Goal: Task Accomplishment & Management: Manage account settings

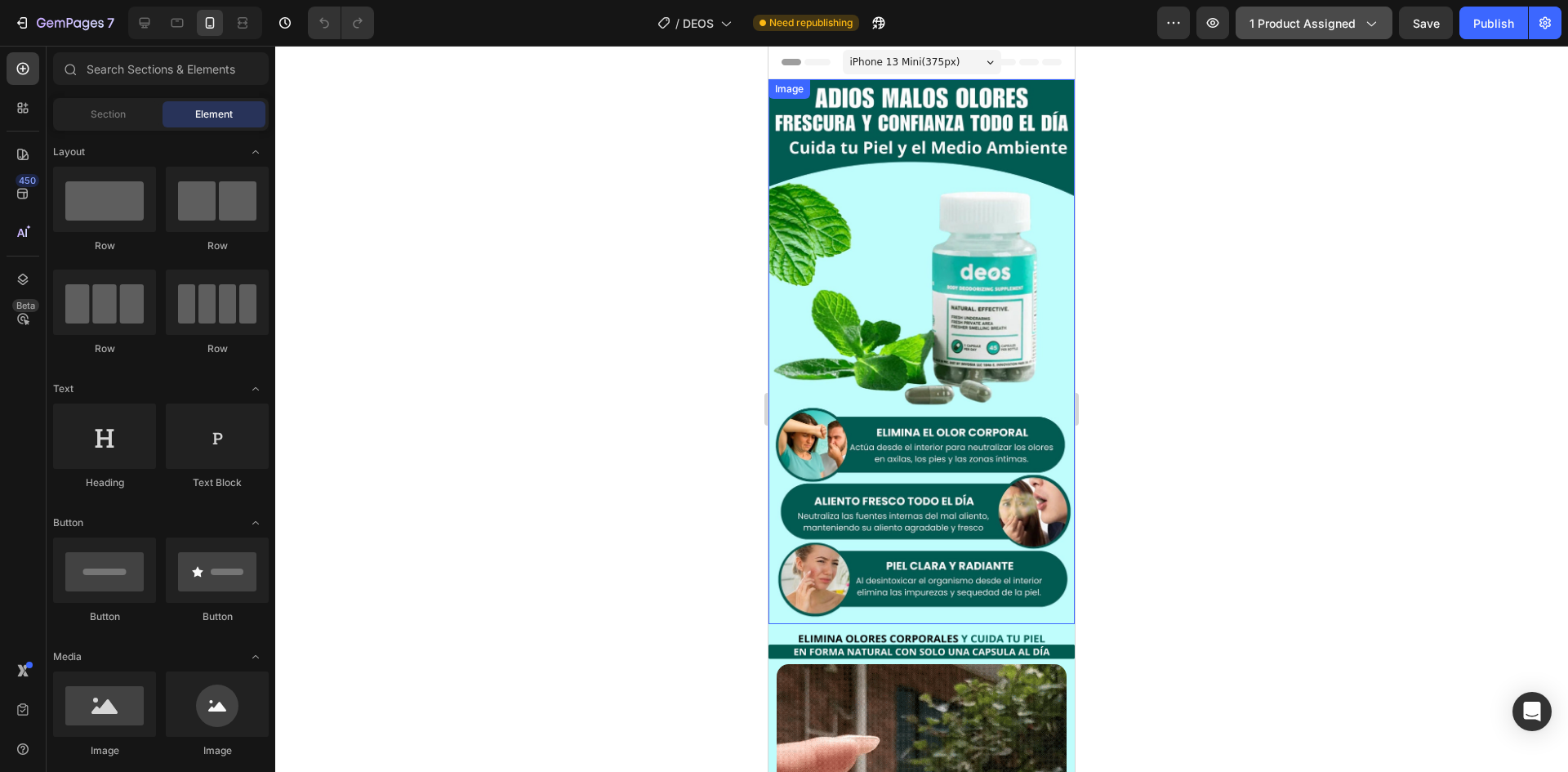
click at [1301, 28] on span "1 product assigned" at bounding box center [1303, 23] width 106 height 17
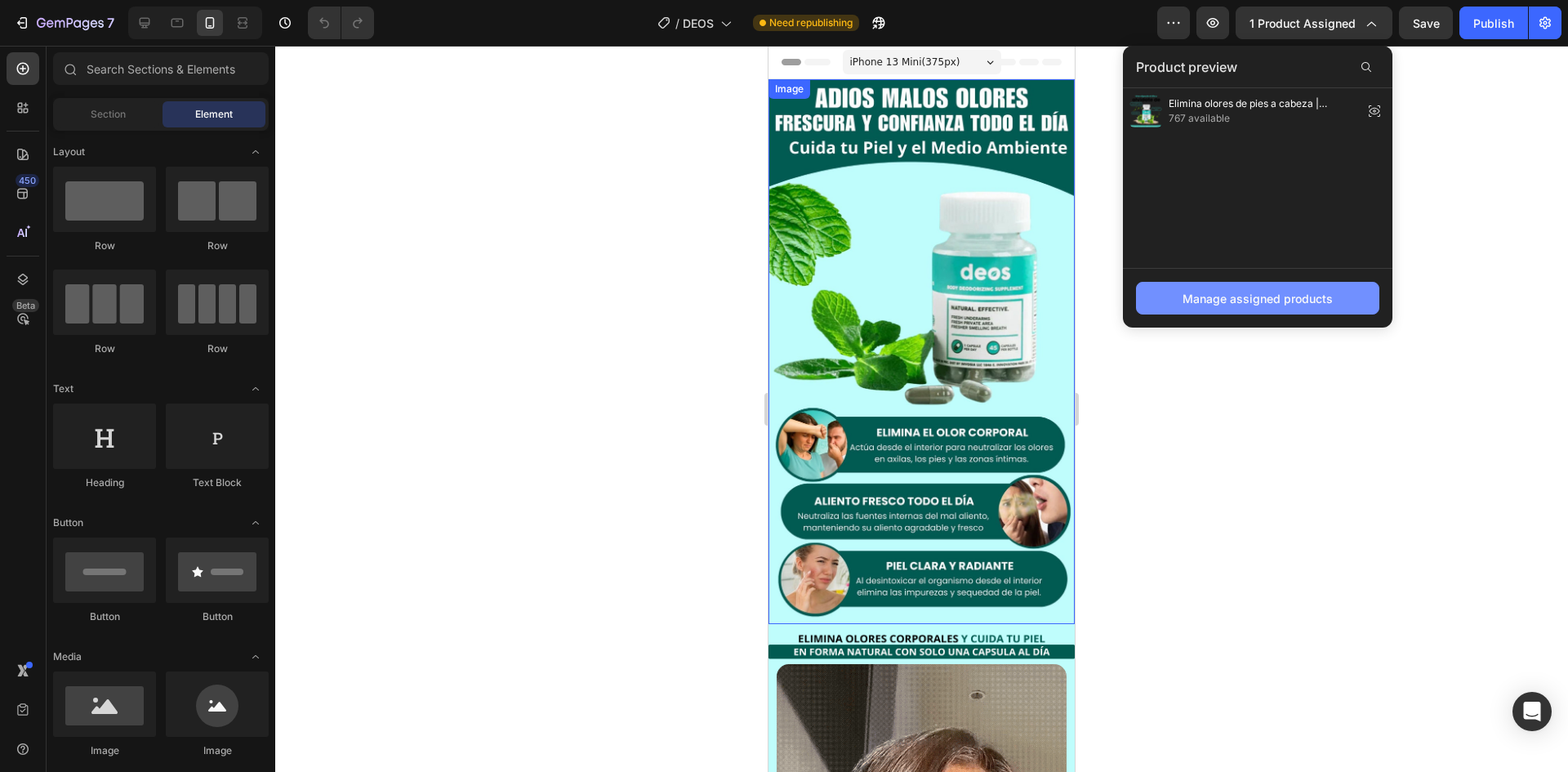
click at [1243, 299] on div "Manage assigned products" at bounding box center [1258, 298] width 151 height 17
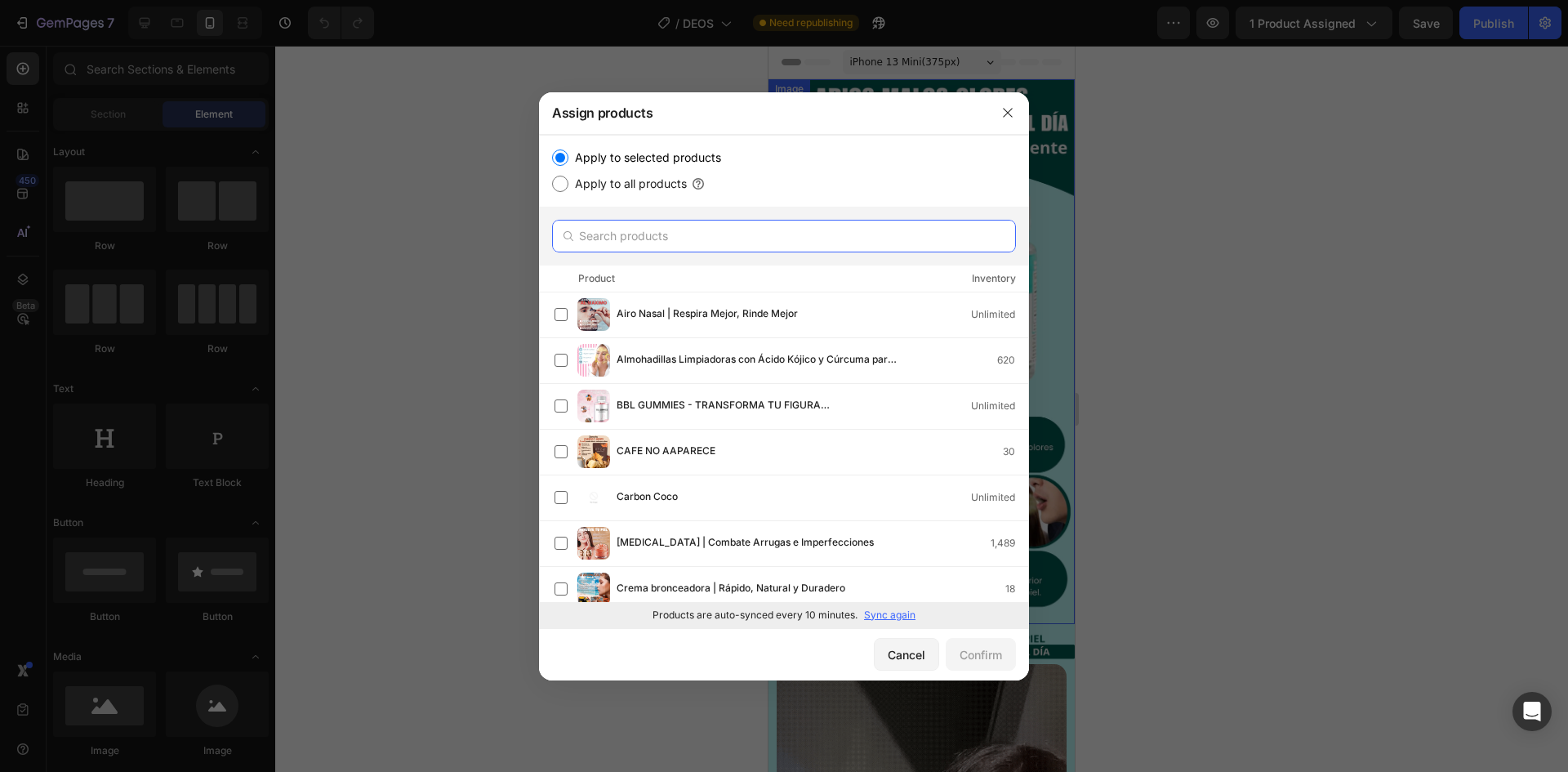
click at [644, 241] on input "text" at bounding box center [784, 236] width 464 height 33
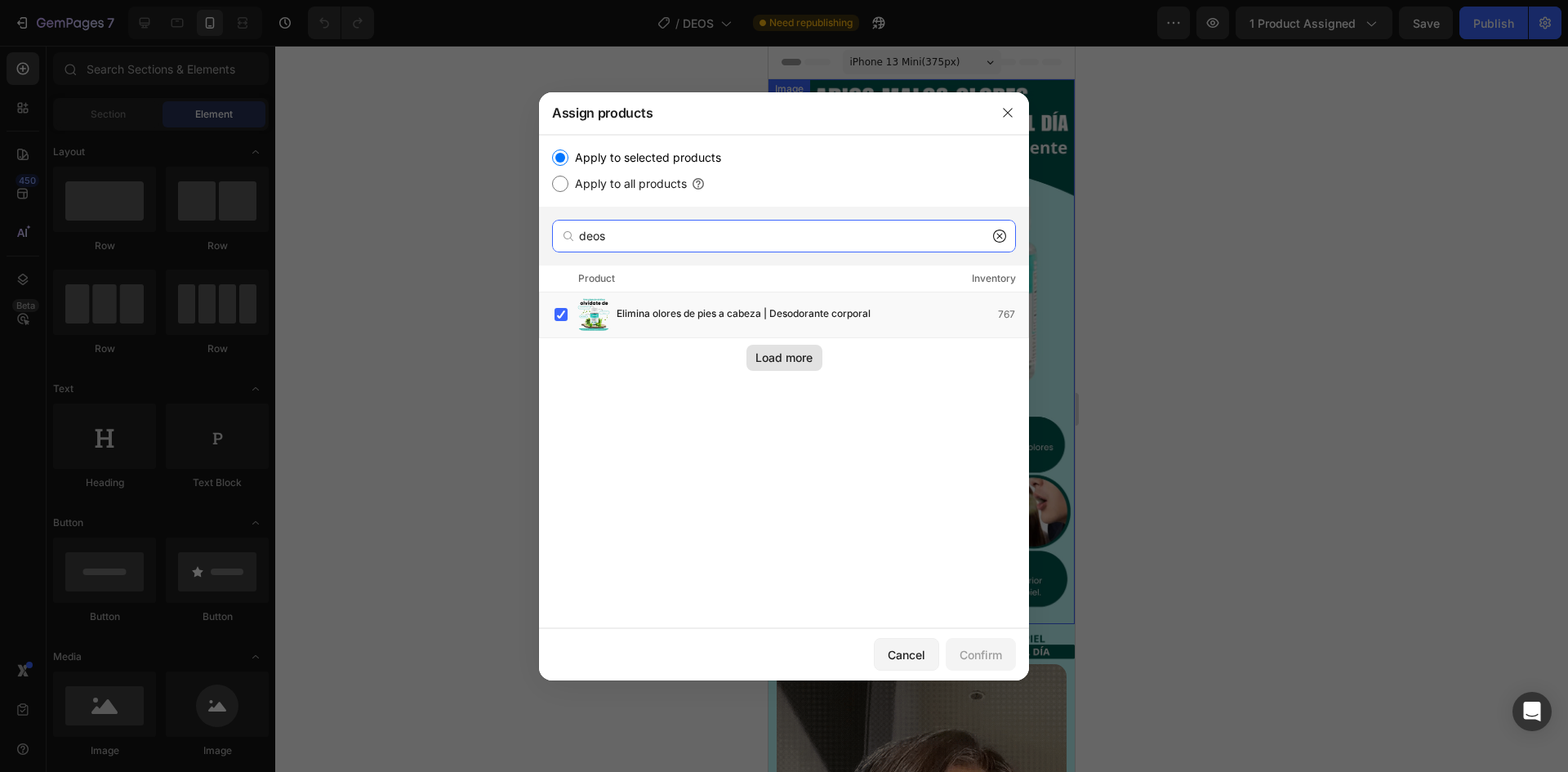
type input "deos"
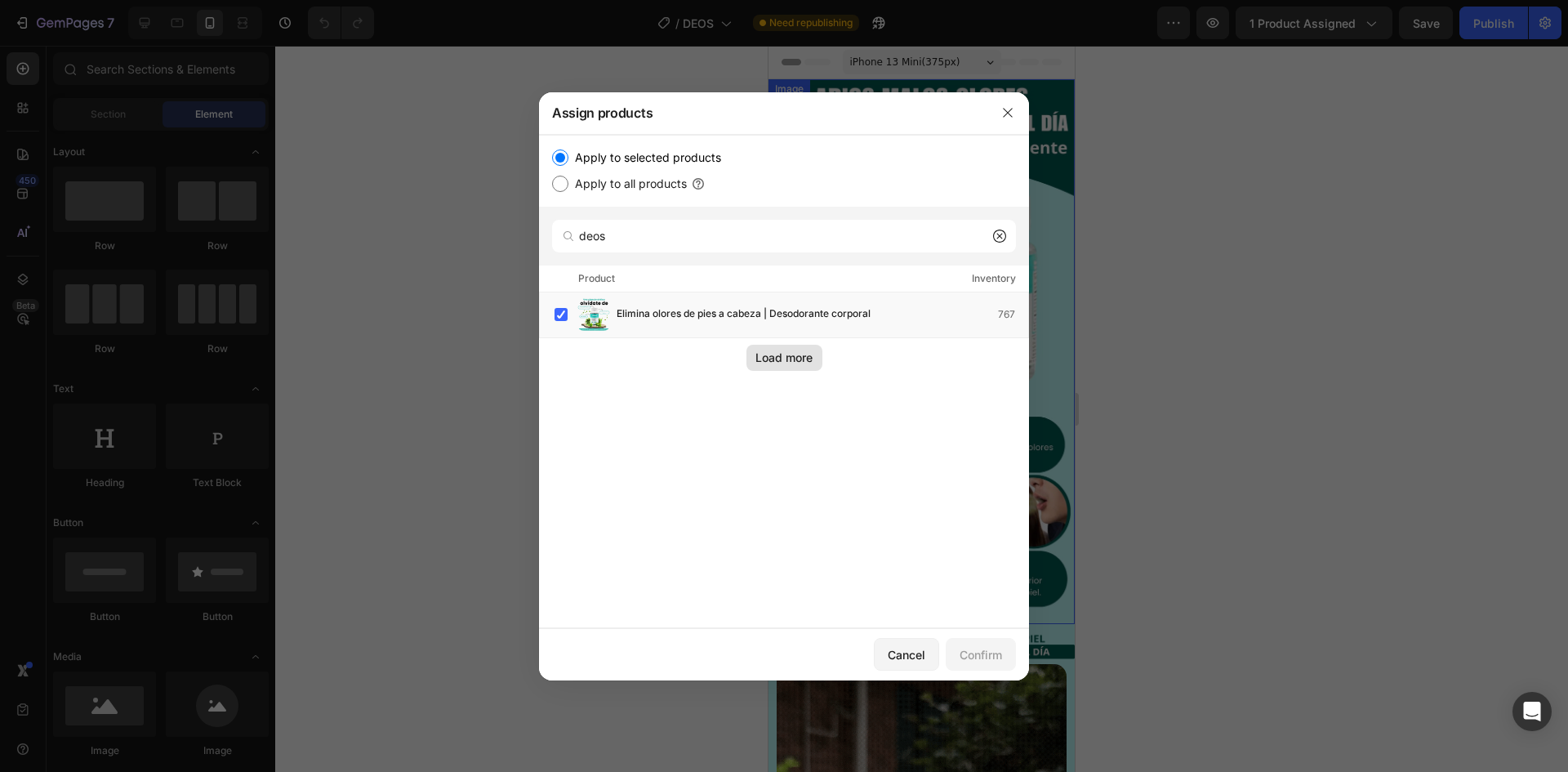
click at [780, 355] on div "Load more" at bounding box center [784, 357] width 57 height 17
click at [555, 315] on label at bounding box center [561, 314] width 13 height 13
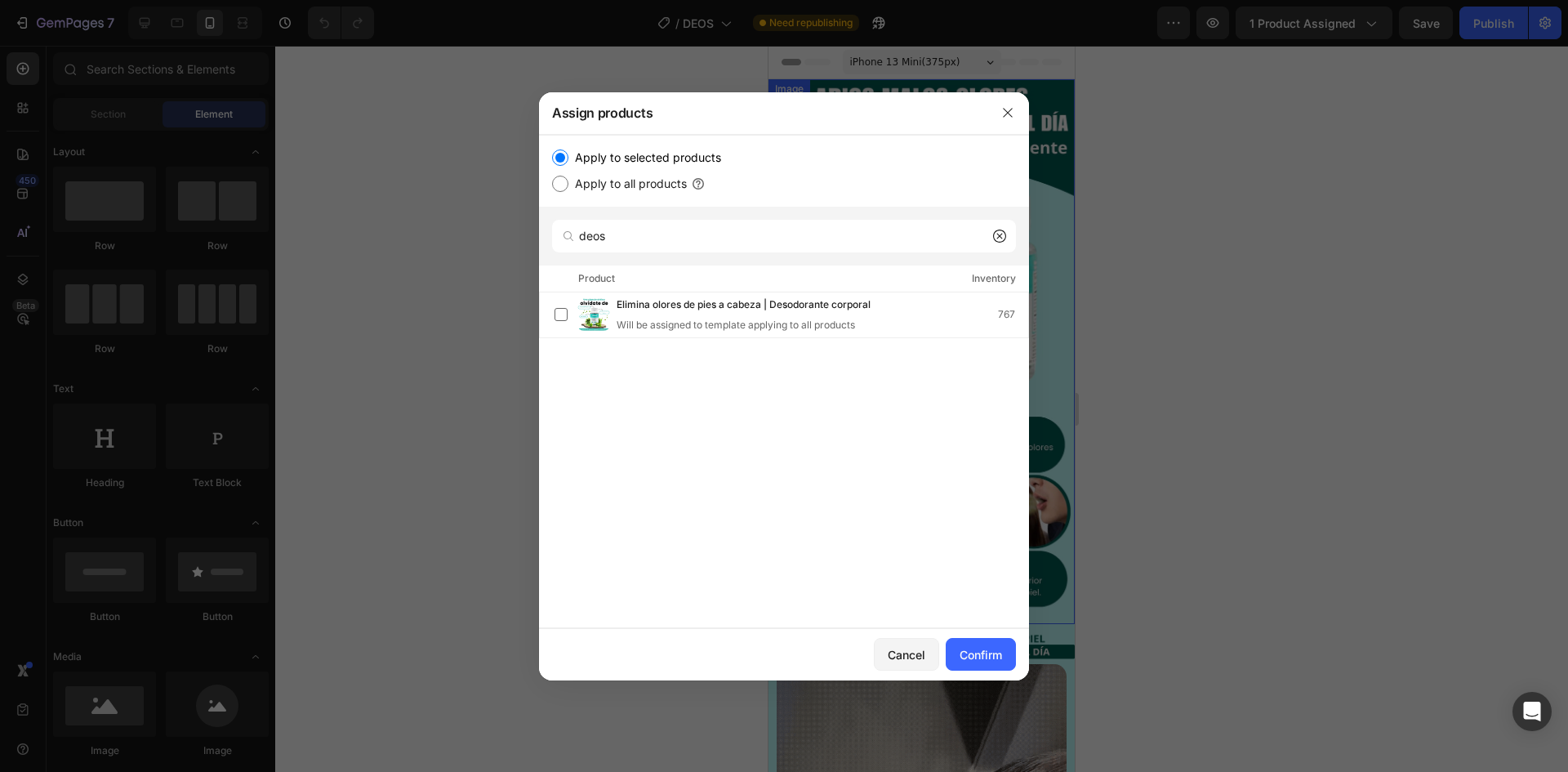
click at [775, 436] on div "Elimina olores de pies a cabeza | Desodorante corporal Will be assigned to temp…" at bounding box center [784, 447] width 490 height 309
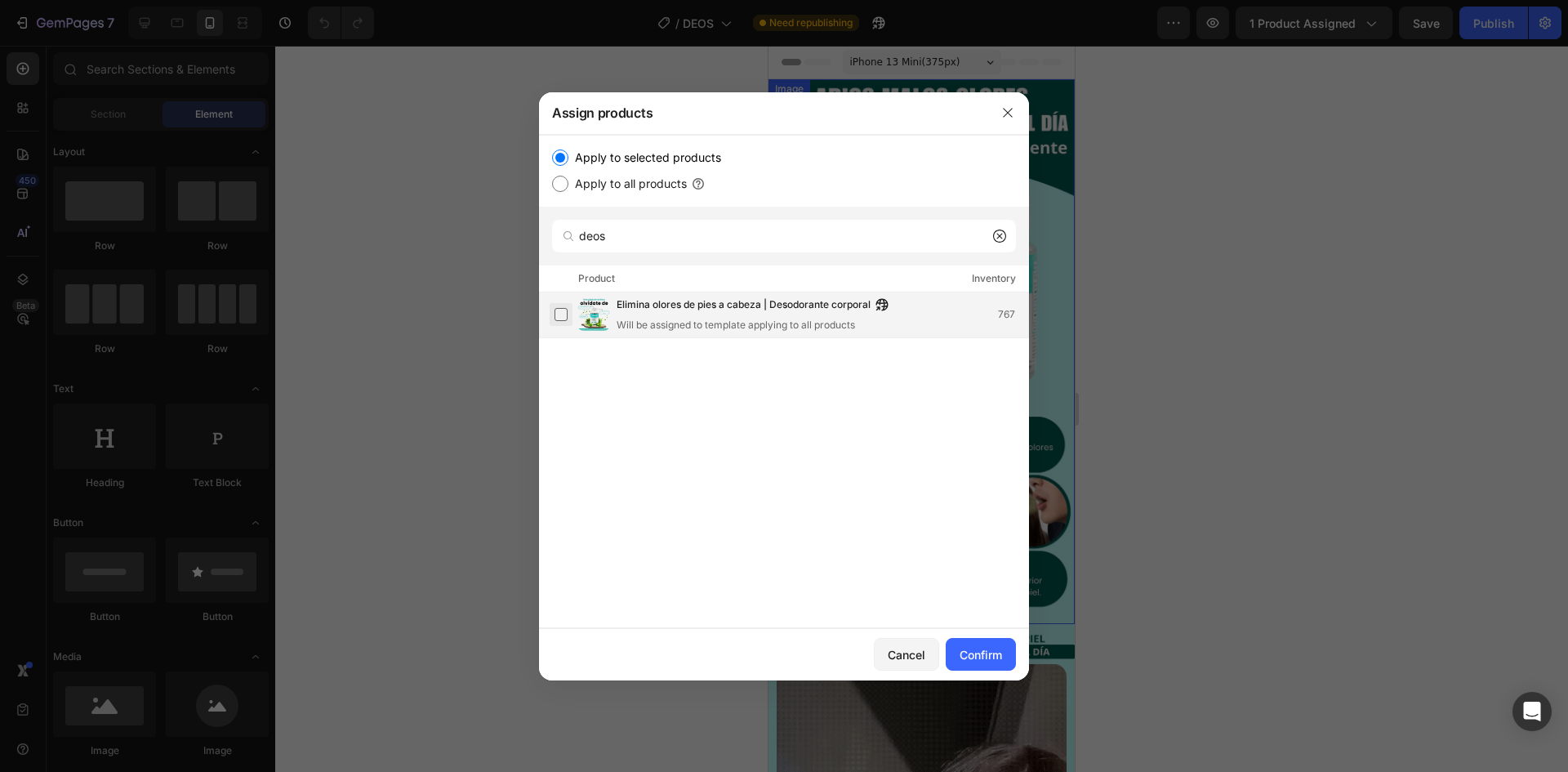
click at [555, 315] on label at bounding box center [561, 314] width 13 height 13
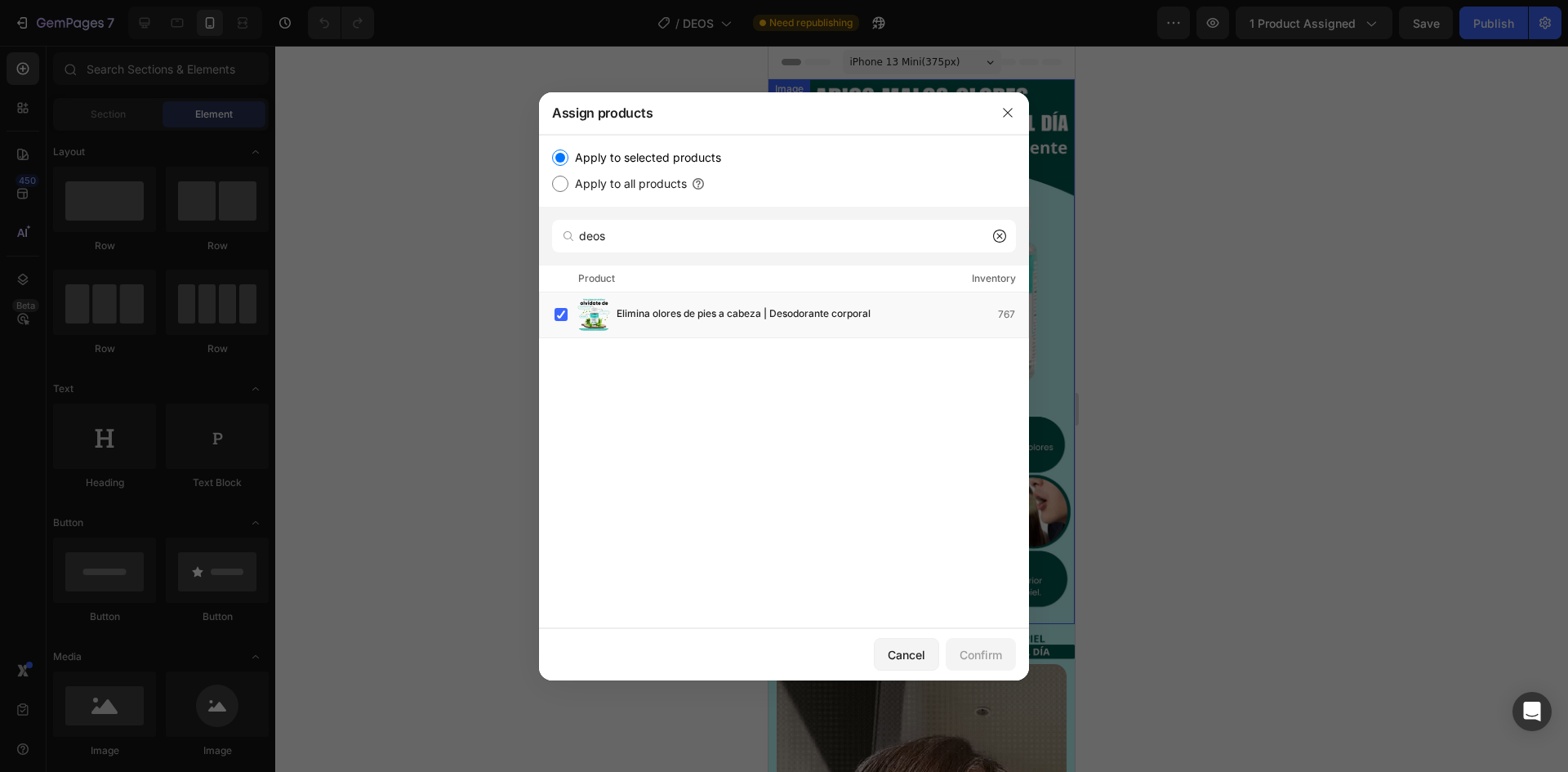
click at [690, 397] on div "Elimina olores de pies a cabeza | Desodorante corporal 767 Load more" at bounding box center [784, 447] width 490 height 309
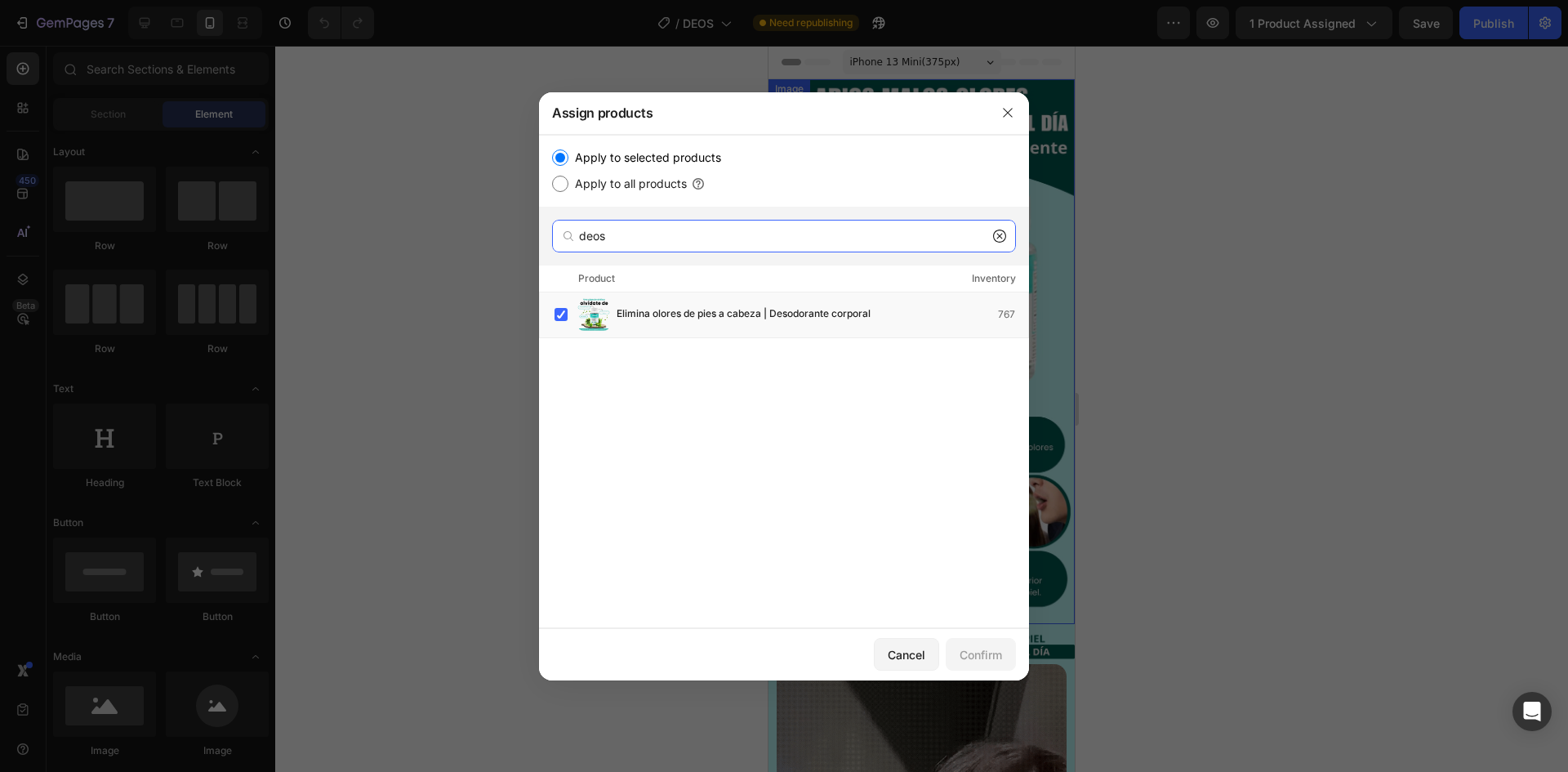
click at [706, 239] on input "deos" at bounding box center [784, 236] width 464 height 33
drag, startPoint x: 912, startPoint y: 659, endPoint x: 40, endPoint y: 566, distance: 876.9
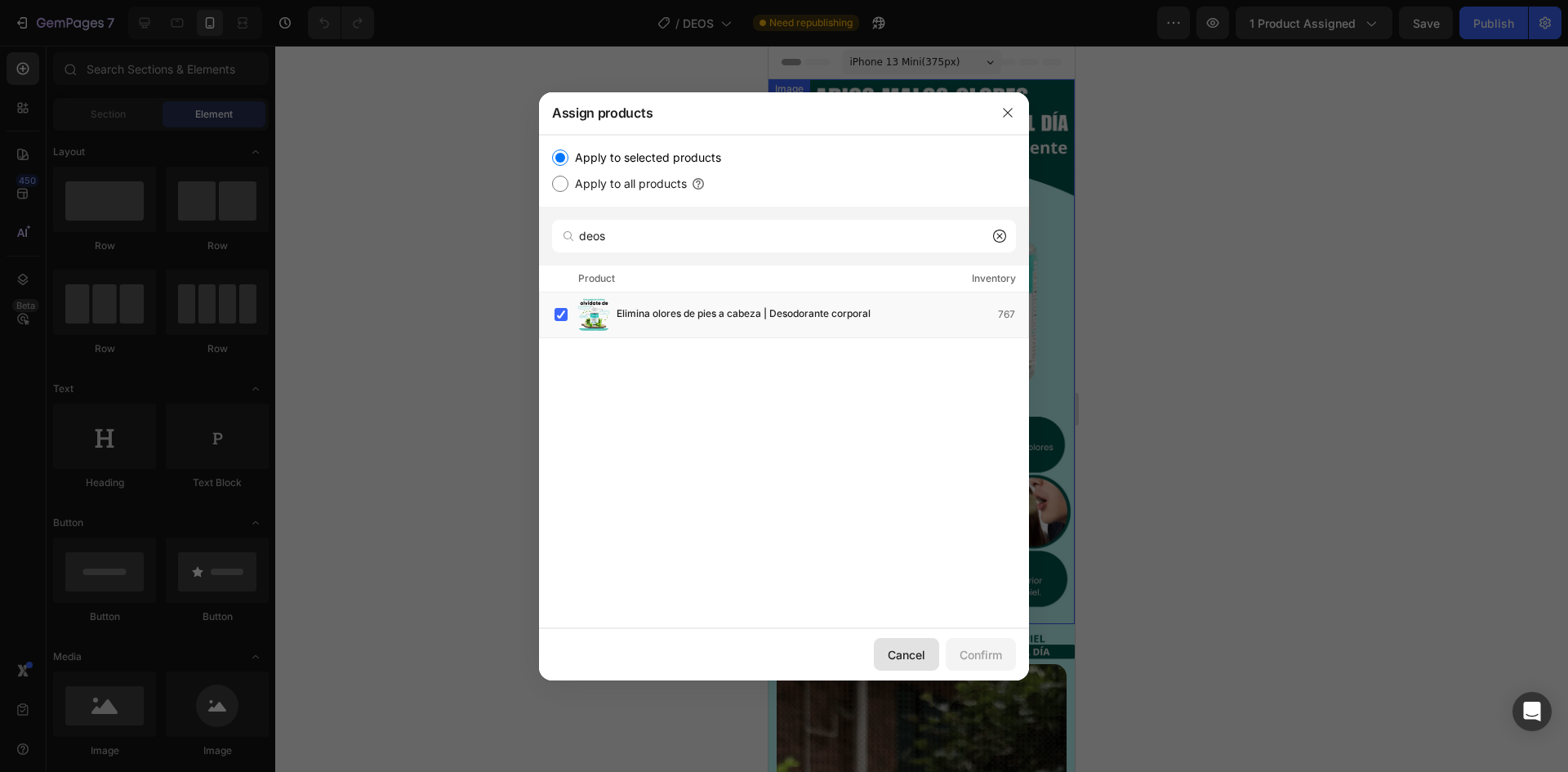
click at [912, 659] on div "Cancel" at bounding box center [907, 654] width 38 height 17
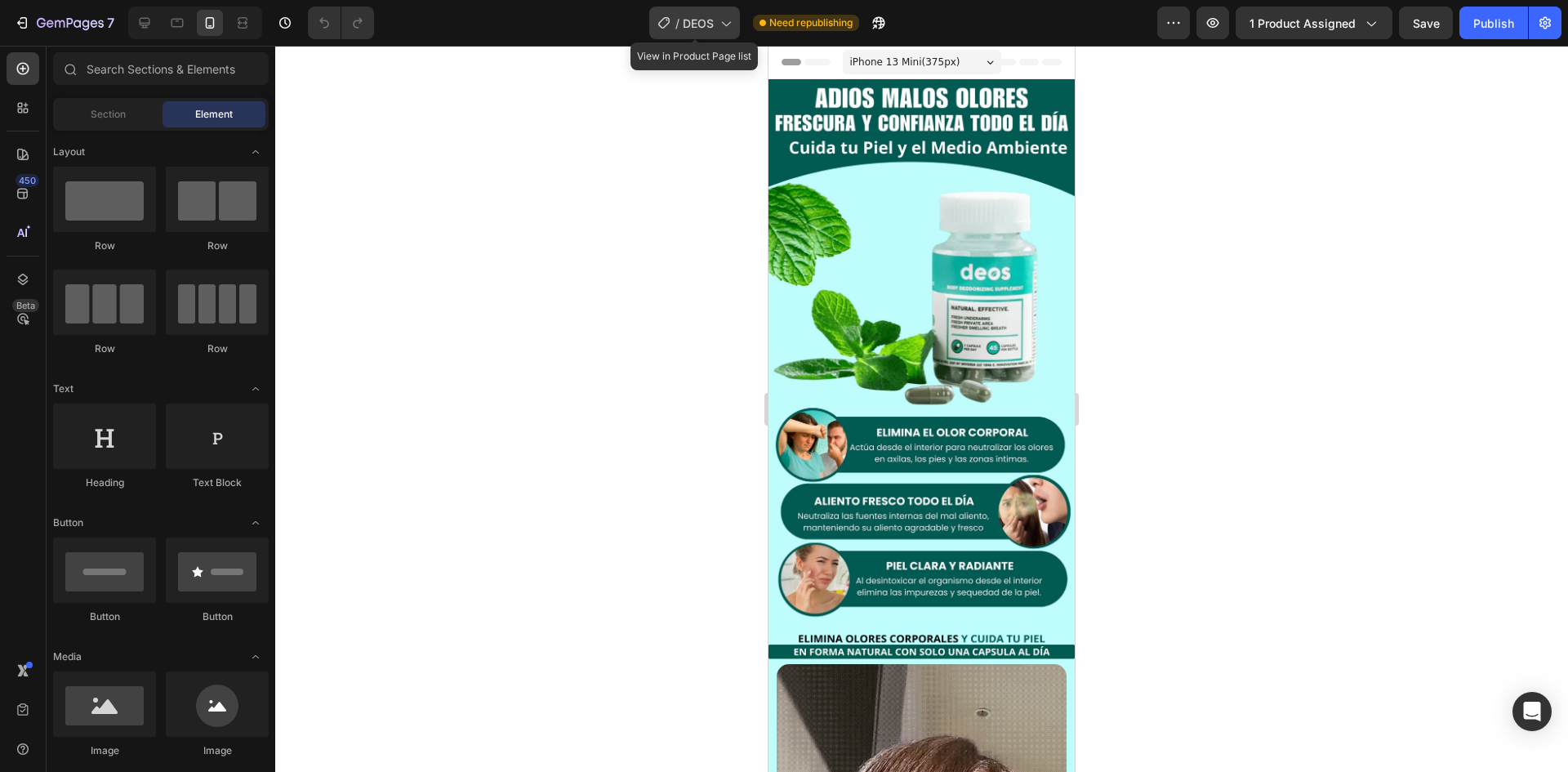
click at [708, 25] on span "DEOS" at bounding box center [699, 23] width 31 height 17
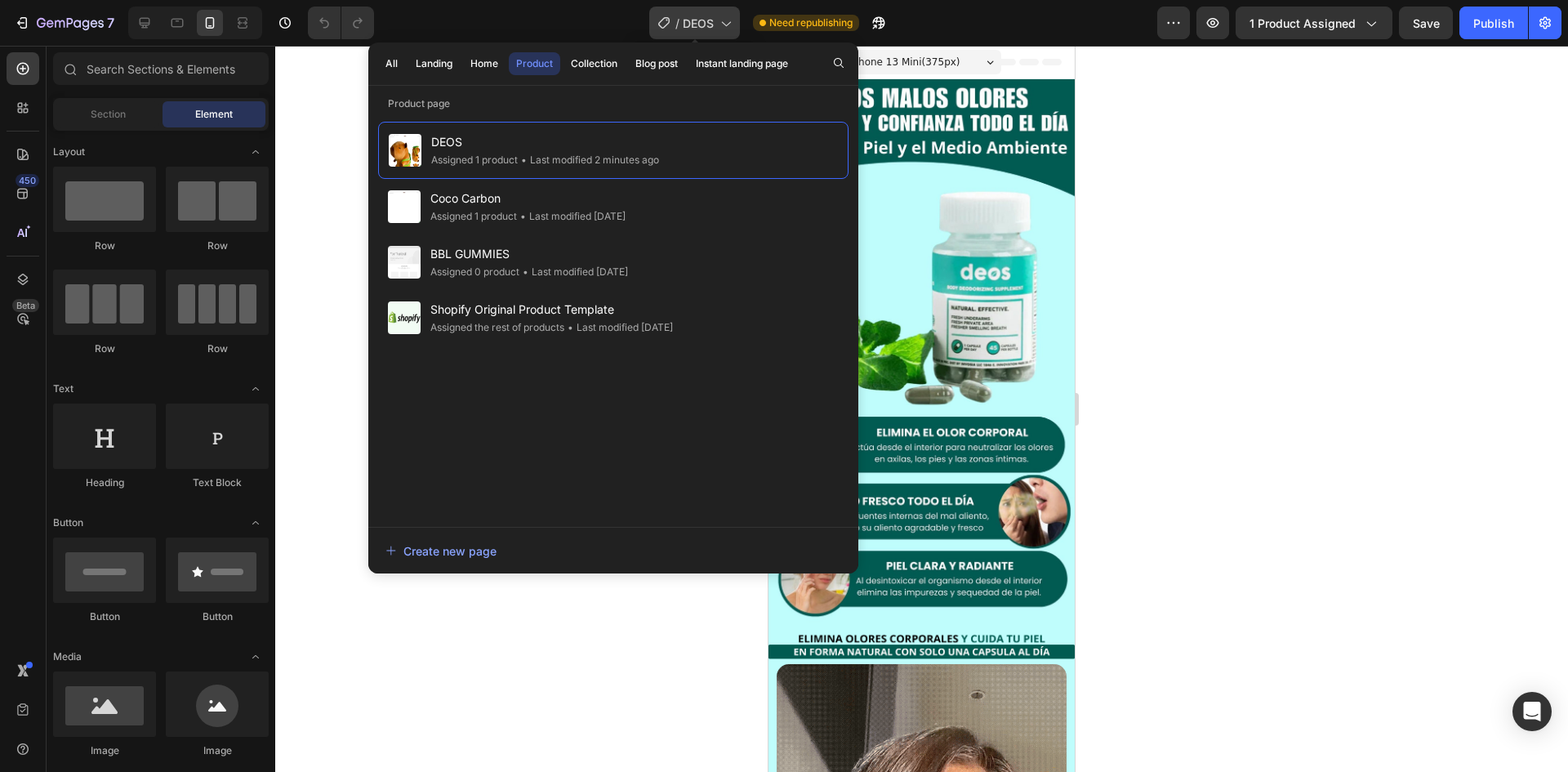
click at [708, 25] on span "DEOS" at bounding box center [699, 23] width 31 height 17
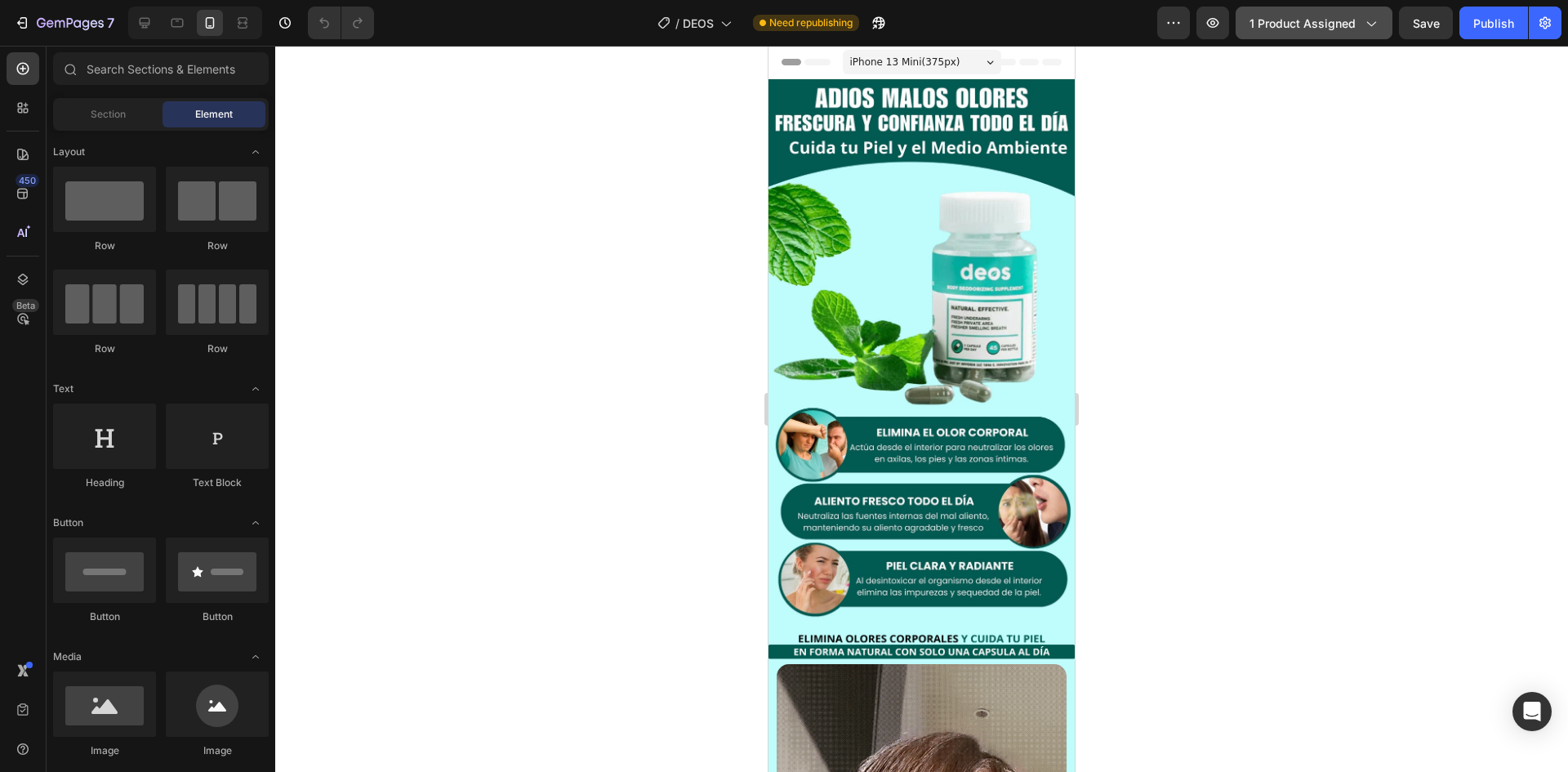
click at [1307, 31] on span "1 product assigned" at bounding box center [1303, 23] width 106 height 17
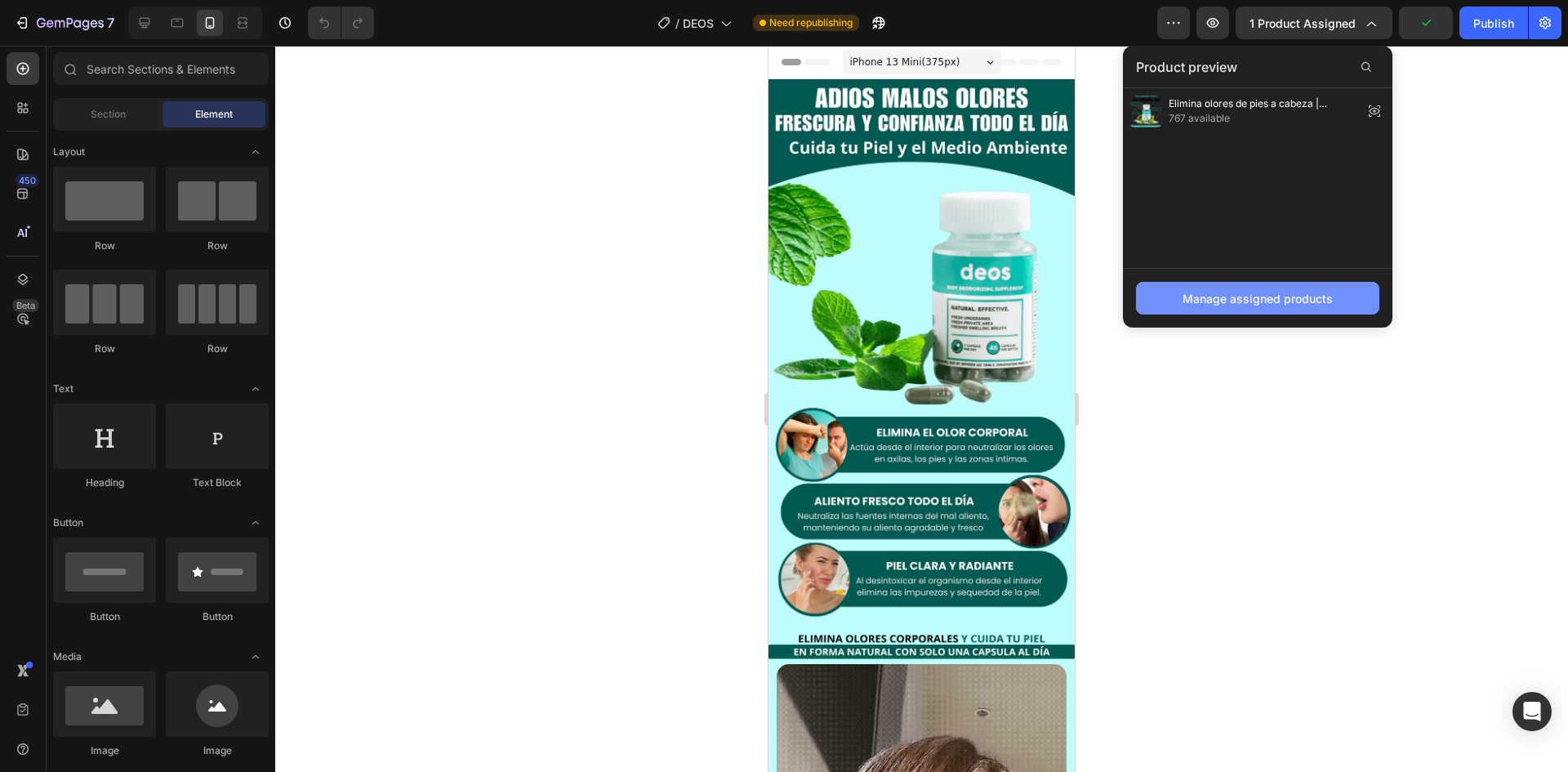
click at [1274, 310] on button "Manage assigned products" at bounding box center [1258, 298] width 244 height 33
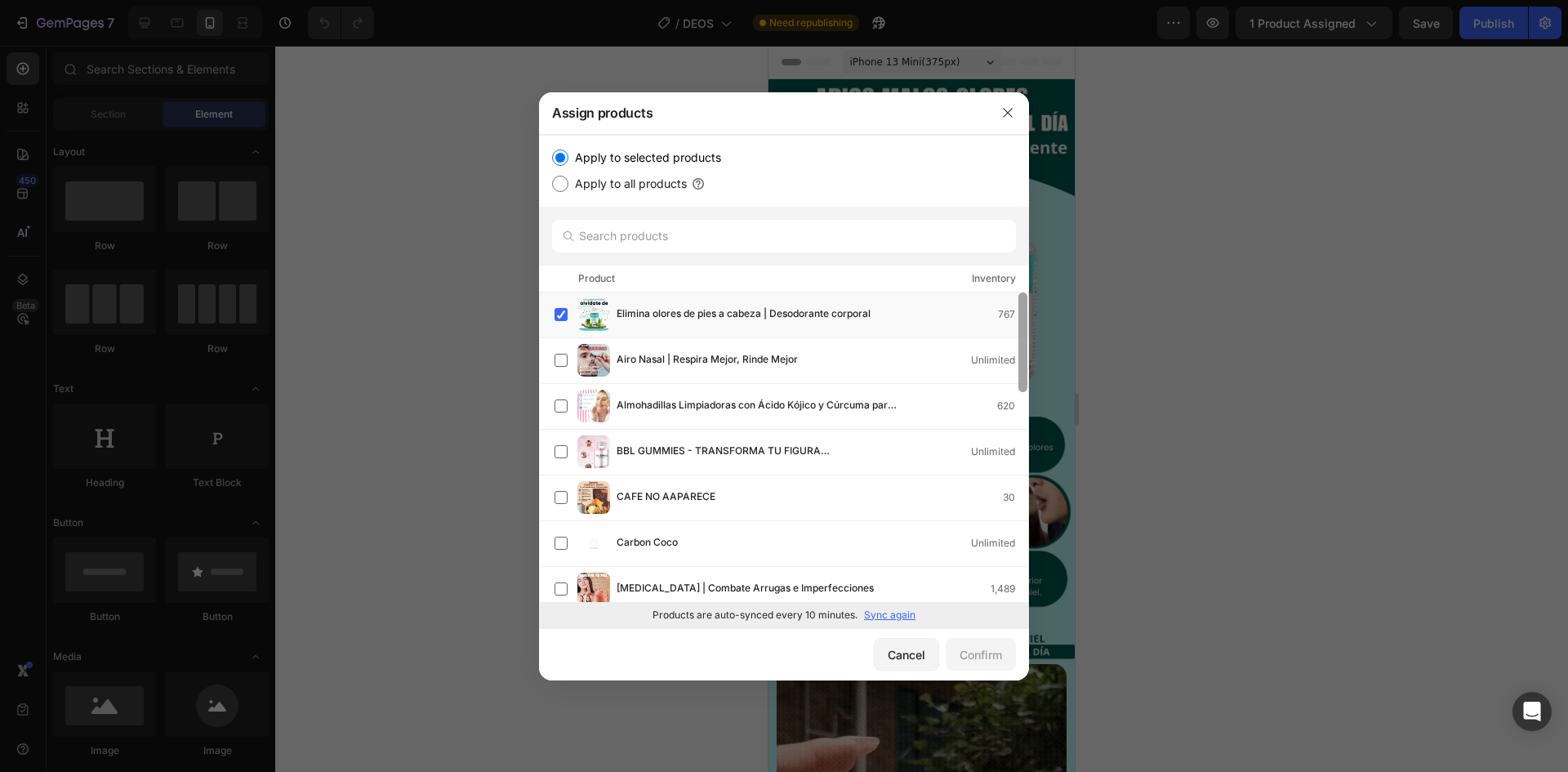
drag, startPoint x: 1024, startPoint y: 577, endPoint x: 1013, endPoint y: 276, distance: 301.2
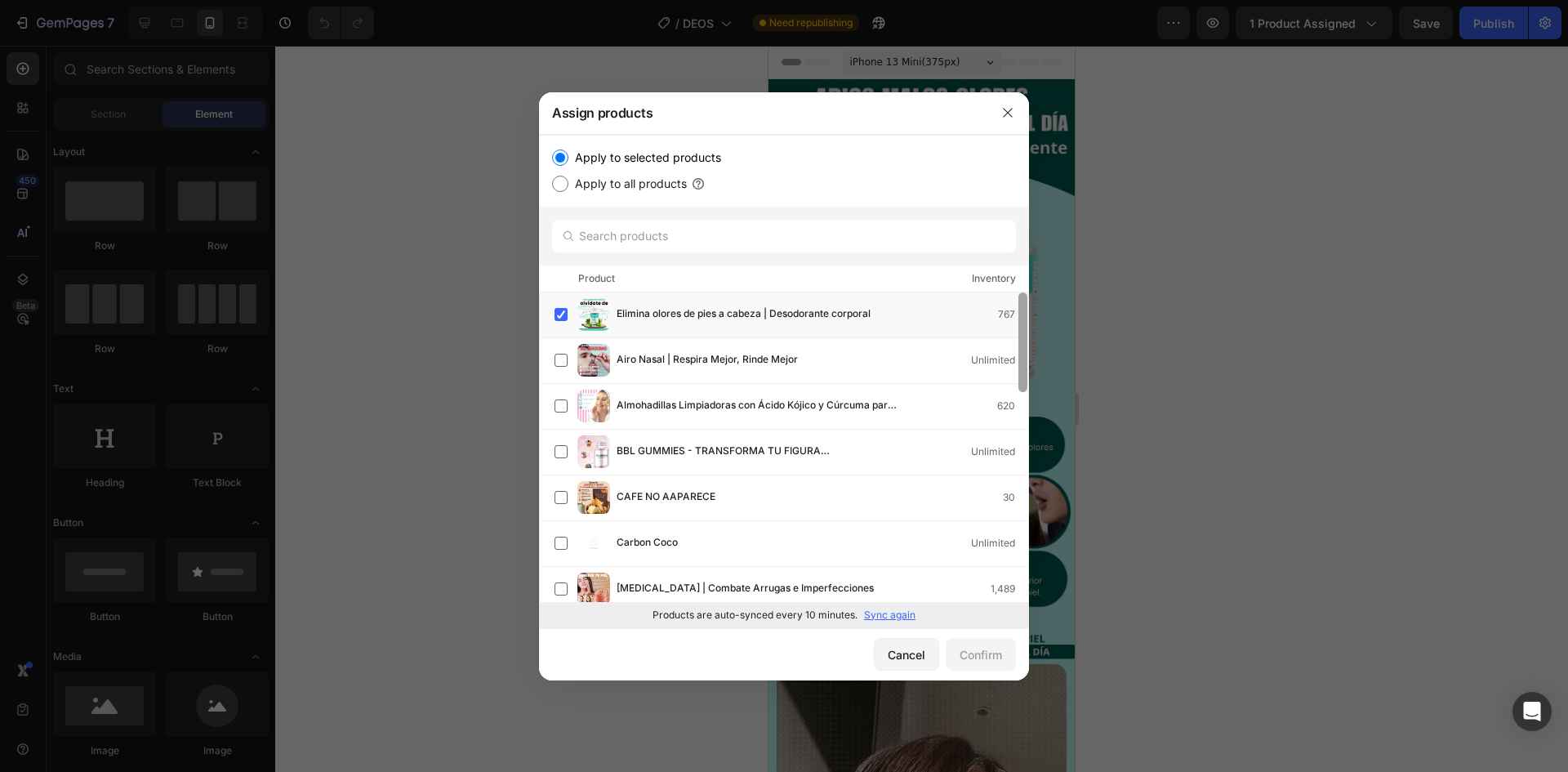
click at [1013, 276] on div "Apply to selected products Apply to all products Product Inventory Elimina olor…" at bounding box center [784, 381] width 490 height 493
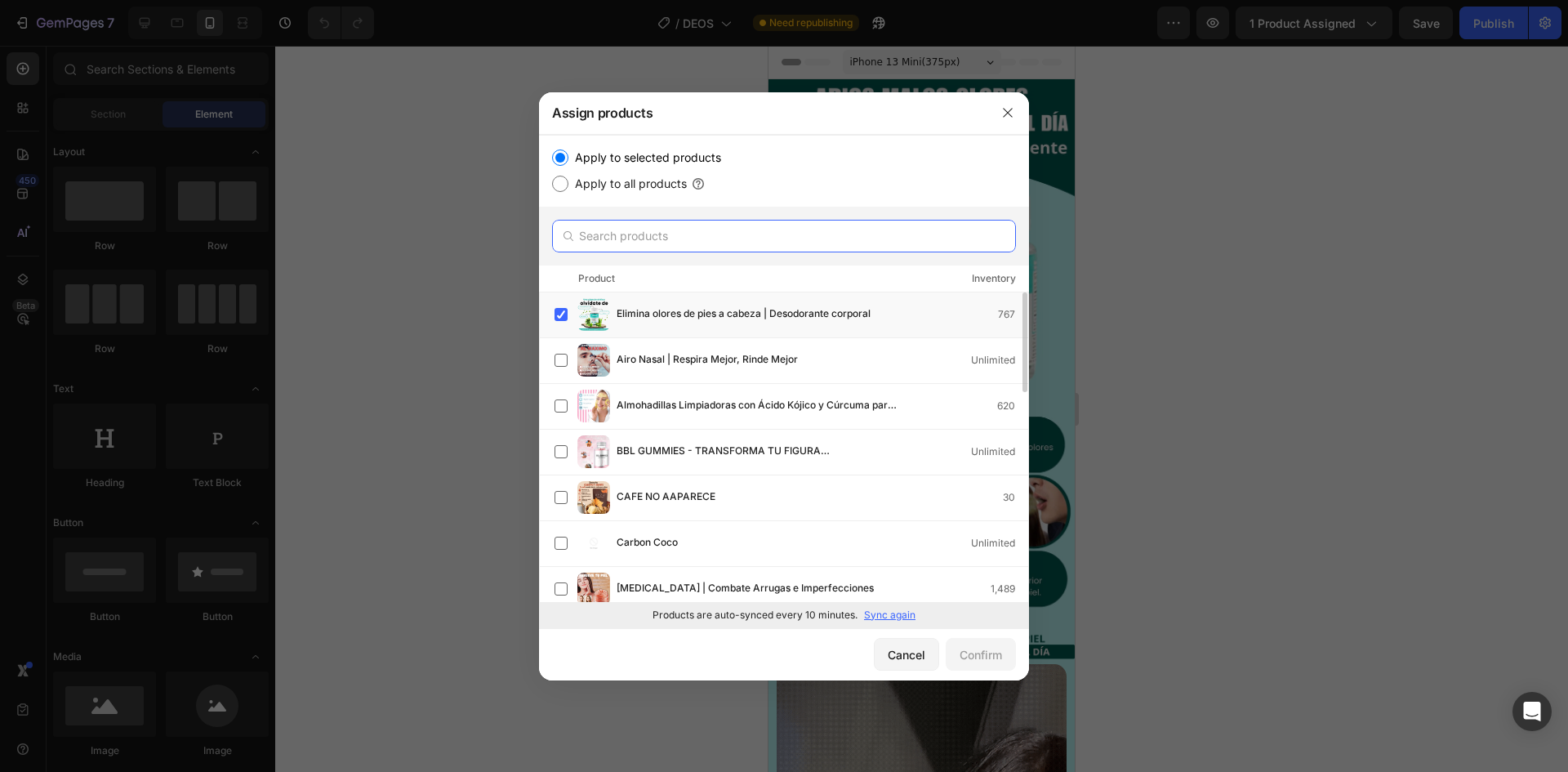
click at [782, 240] on input "text" at bounding box center [784, 236] width 464 height 33
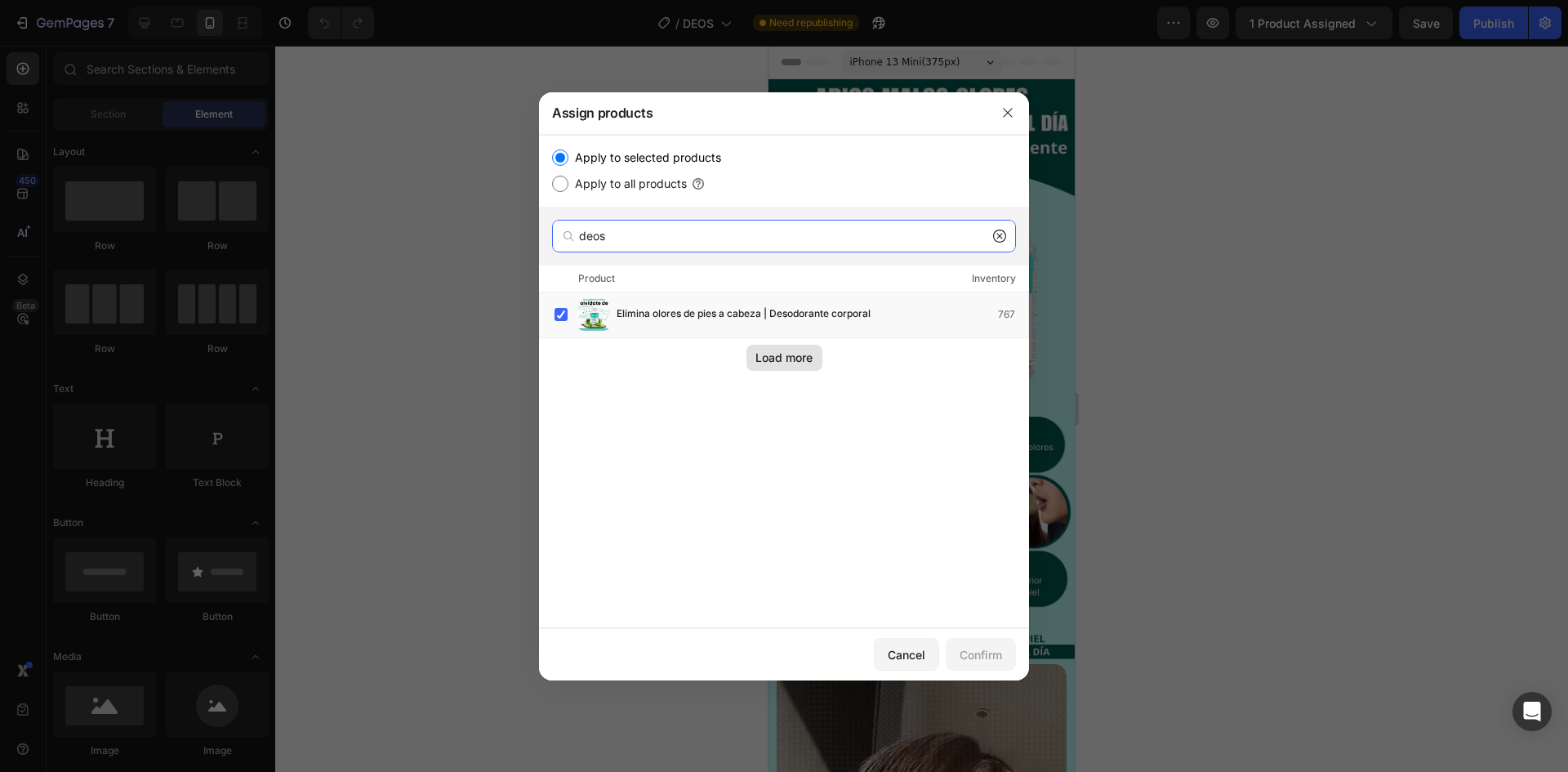
type input "deos"
click at [795, 359] on div "Load more" at bounding box center [784, 357] width 57 height 17
click at [934, 665] on button "Cancel" at bounding box center [907, 654] width 65 height 33
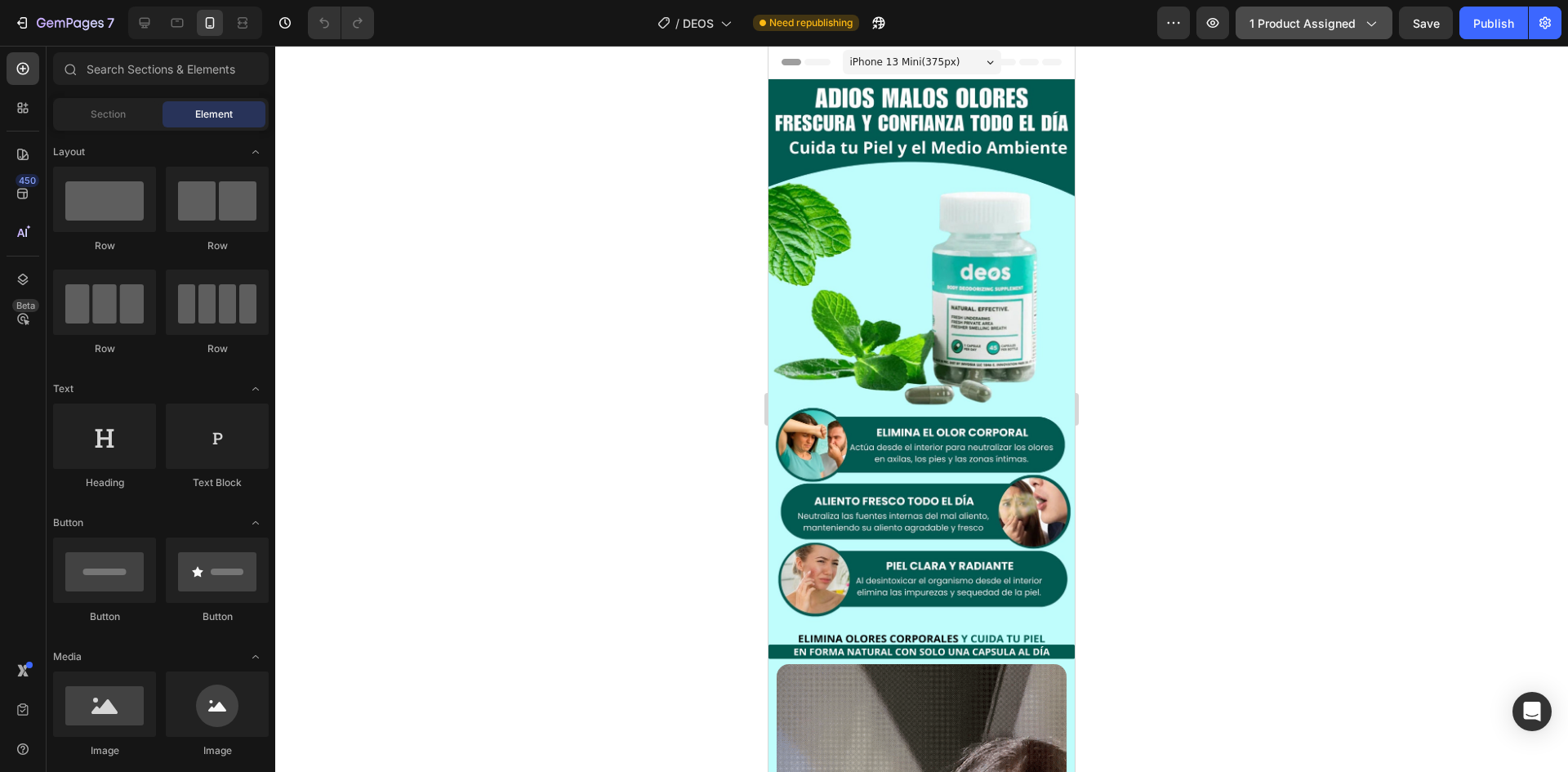
click at [1282, 27] on span "1 product assigned" at bounding box center [1303, 23] width 106 height 17
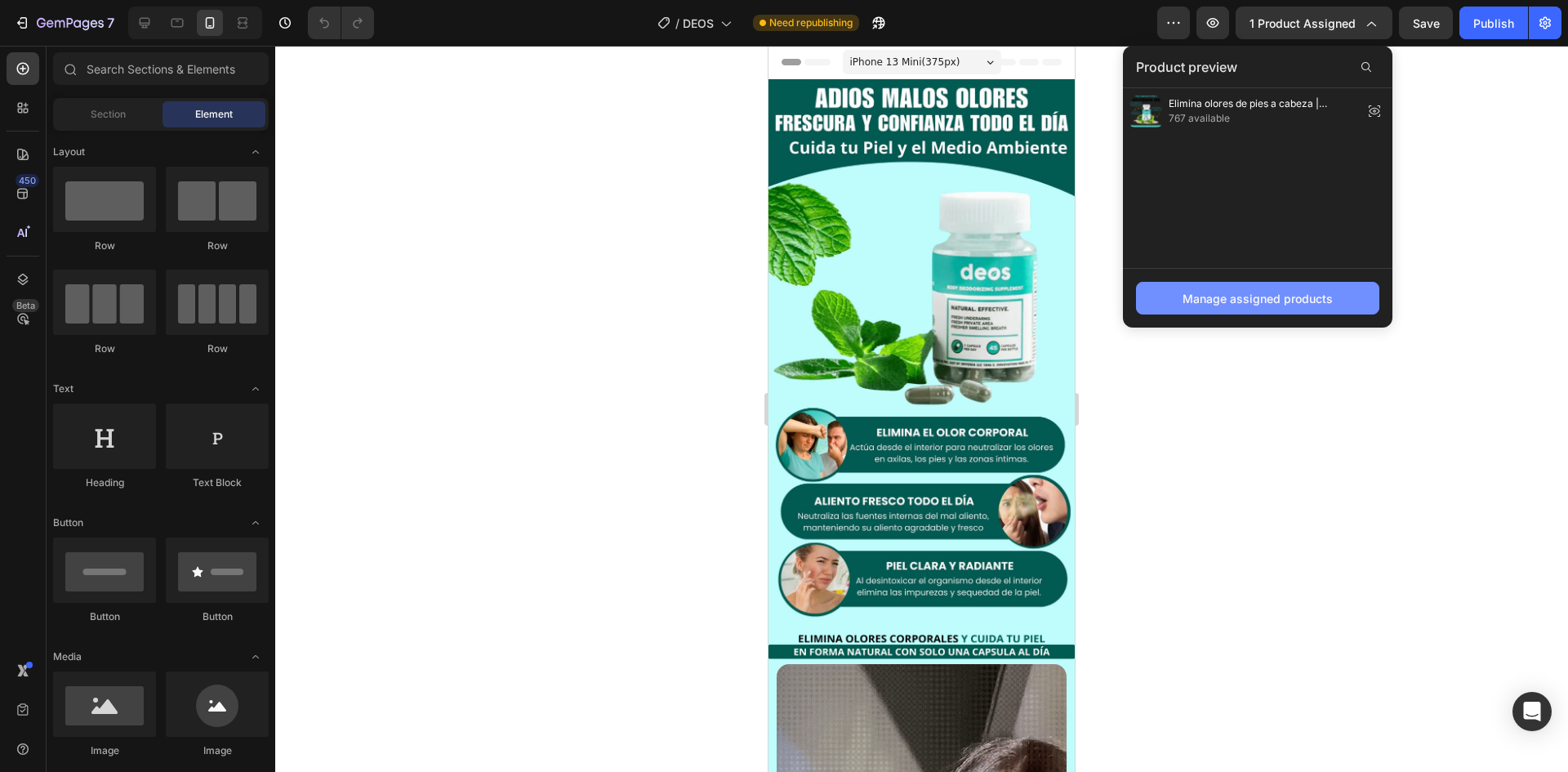
click at [1239, 301] on div "Manage assigned products" at bounding box center [1258, 298] width 151 height 17
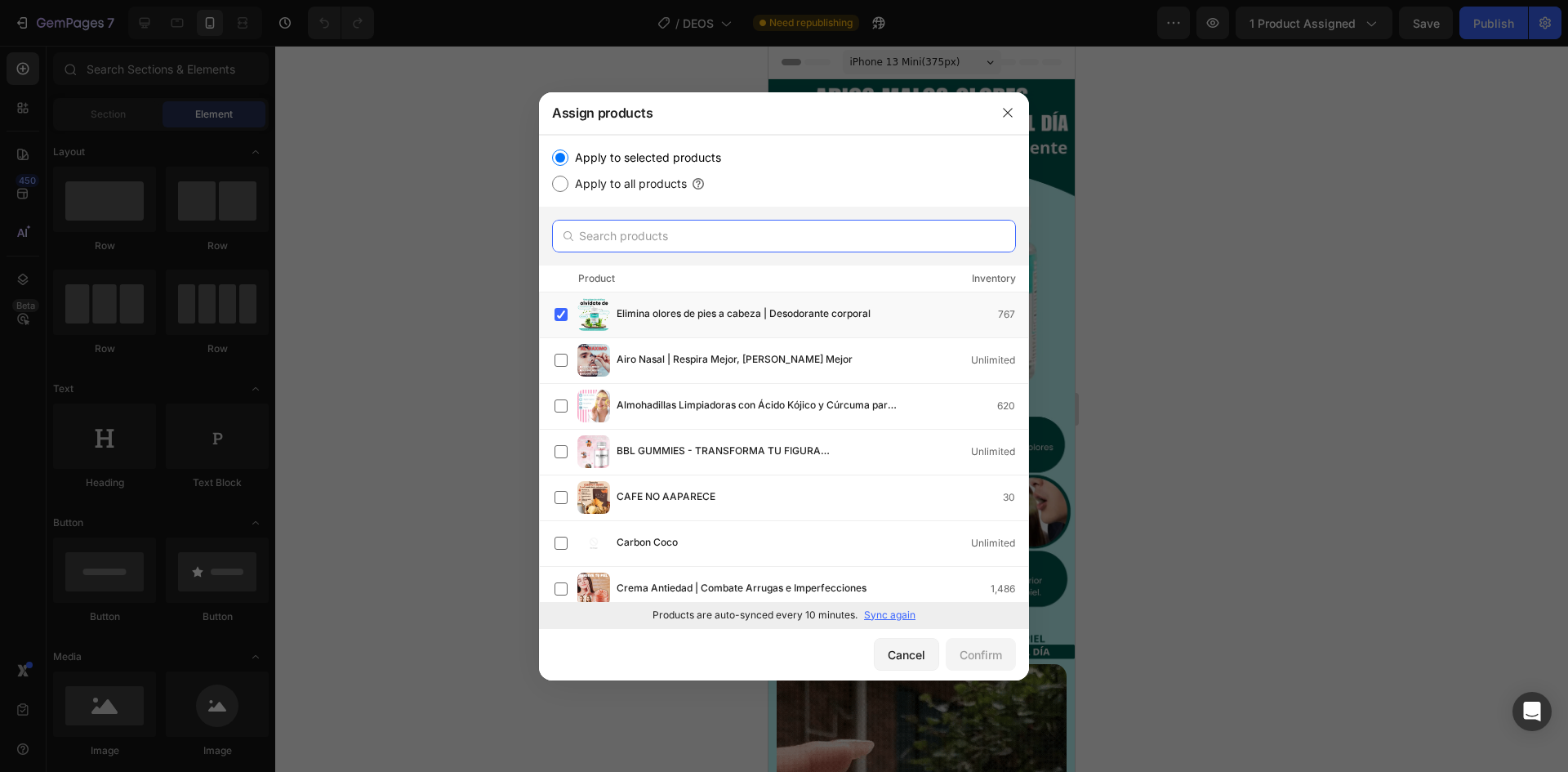
click at [629, 224] on input "text" at bounding box center [784, 236] width 464 height 33
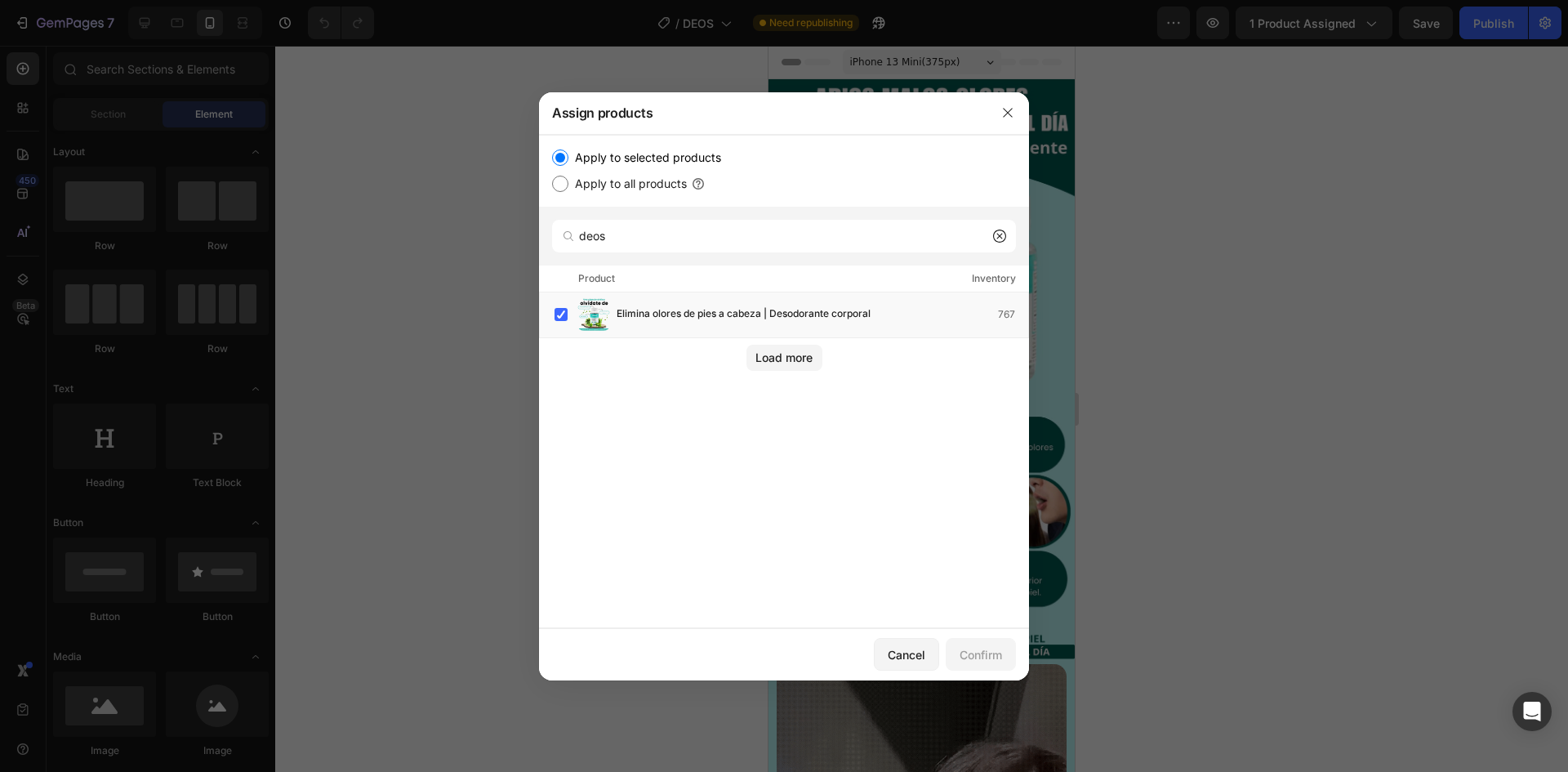
click at [781, 371] on div "Elimina olores de pies a cabeza | Desodorante corporal 767 Load more" at bounding box center [784, 447] width 490 height 309
click at [794, 363] on div "Load more" at bounding box center [784, 357] width 57 height 17
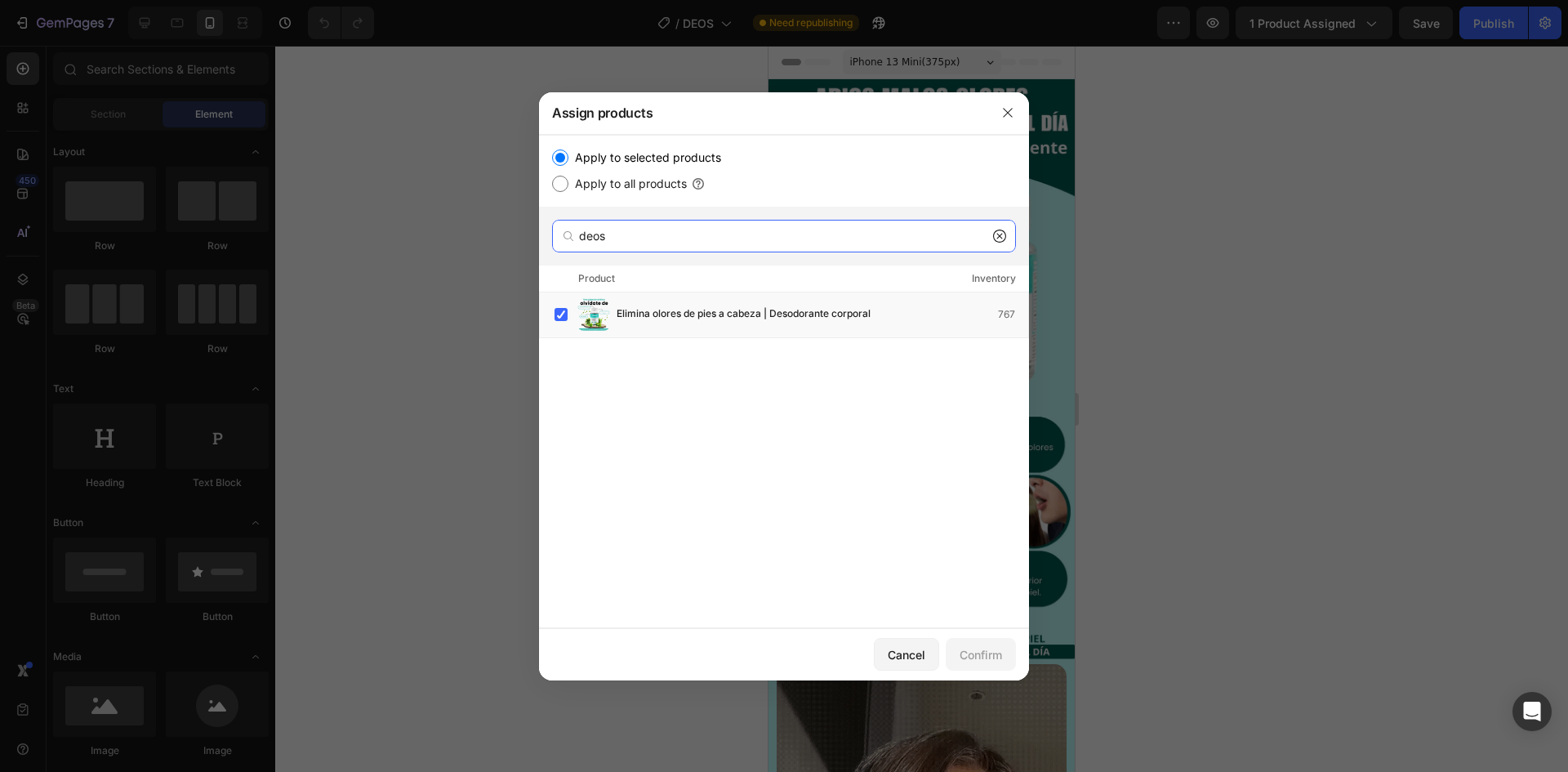
drag, startPoint x: 623, startPoint y: 238, endPoint x: 452, endPoint y: 220, distance: 171.9
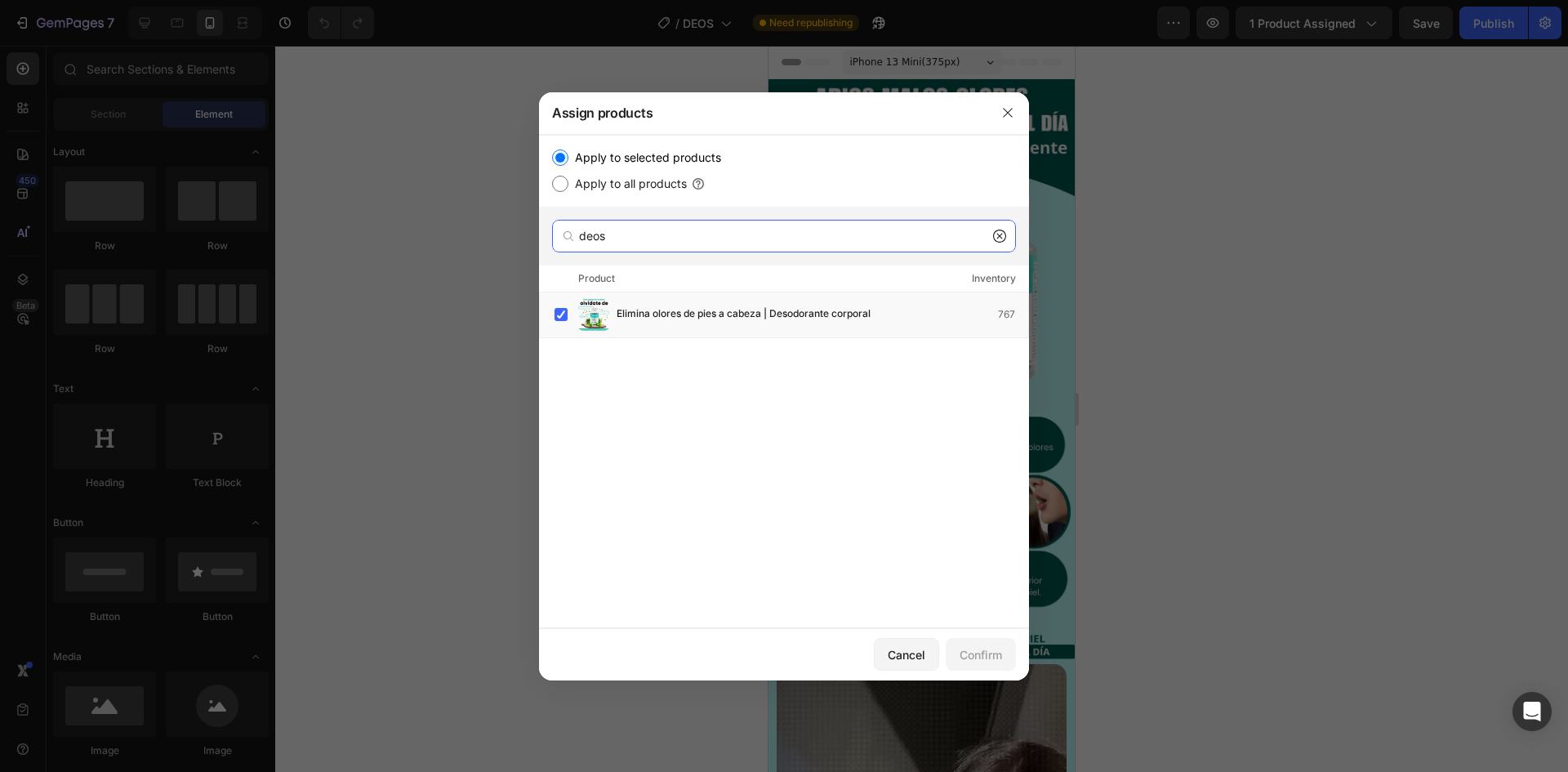
click at [470, 223] on div "Assign products Apply to selected products Apply to all products deos Product I…" at bounding box center [784, 386] width 1568 height 772
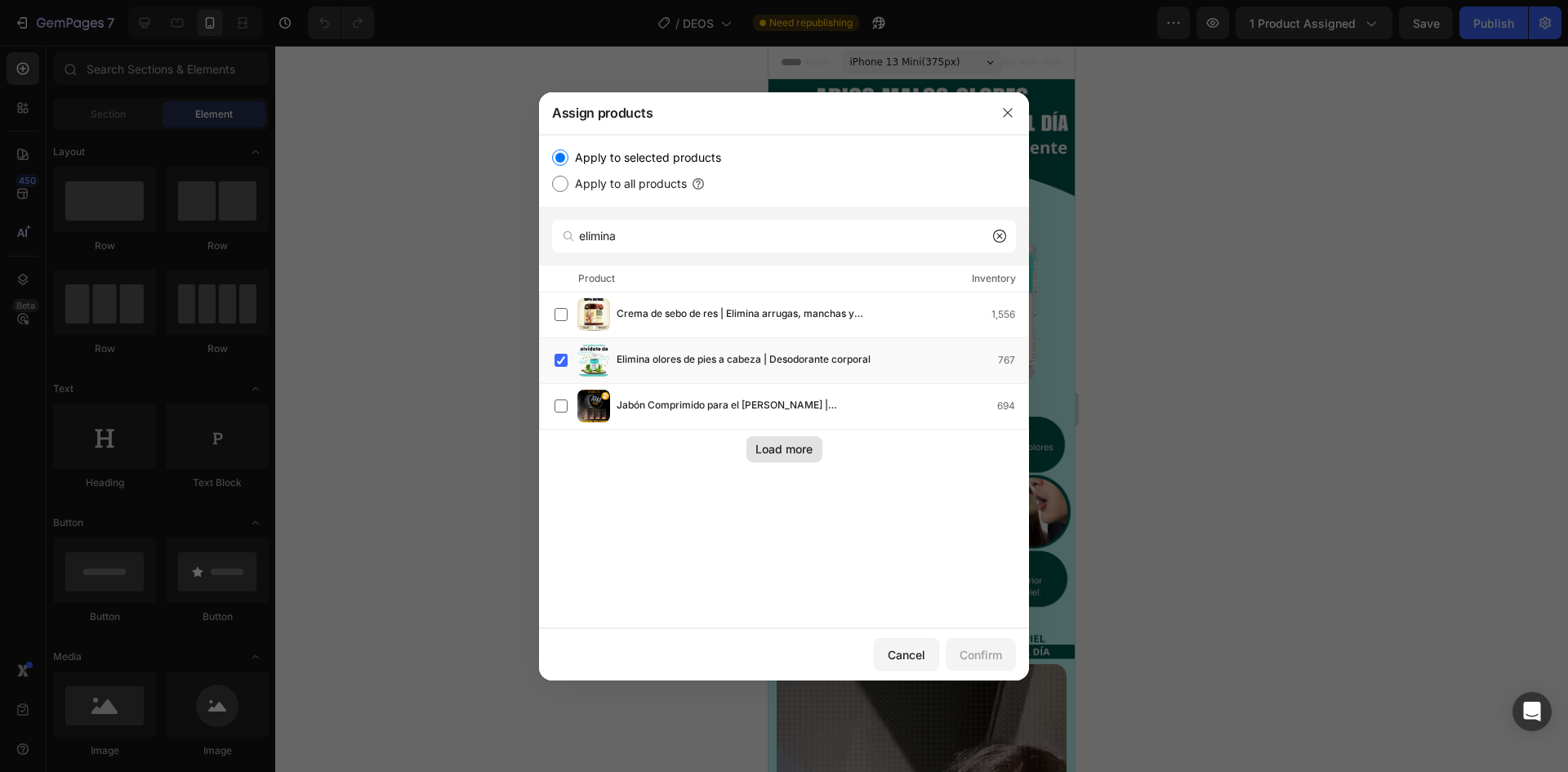
click at [802, 447] on div "Load more" at bounding box center [784, 448] width 57 height 17
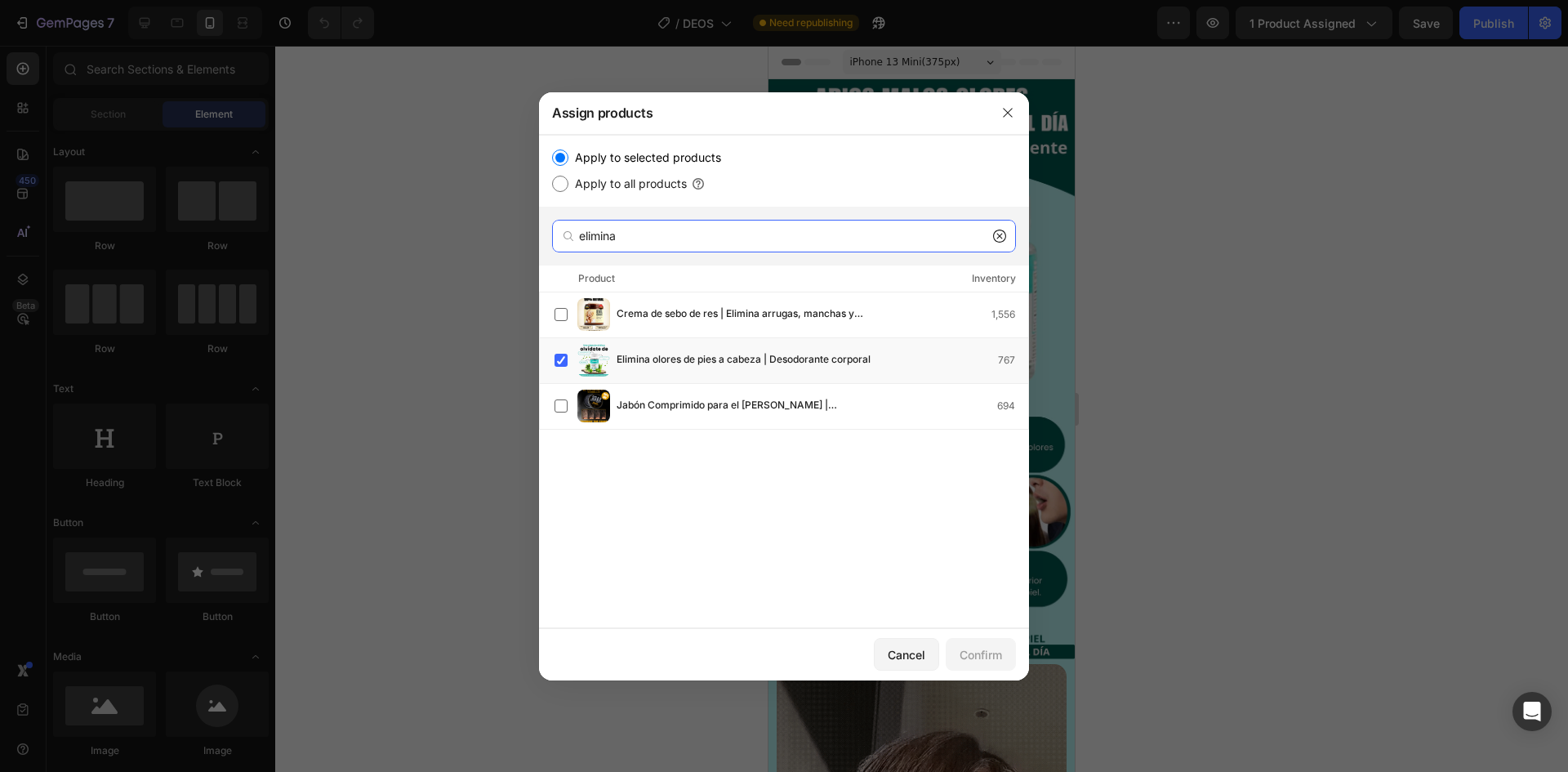
drag, startPoint x: 702, startPoint y: 245, endPoint x: 420, endPoint y: 190, distance: 287.3
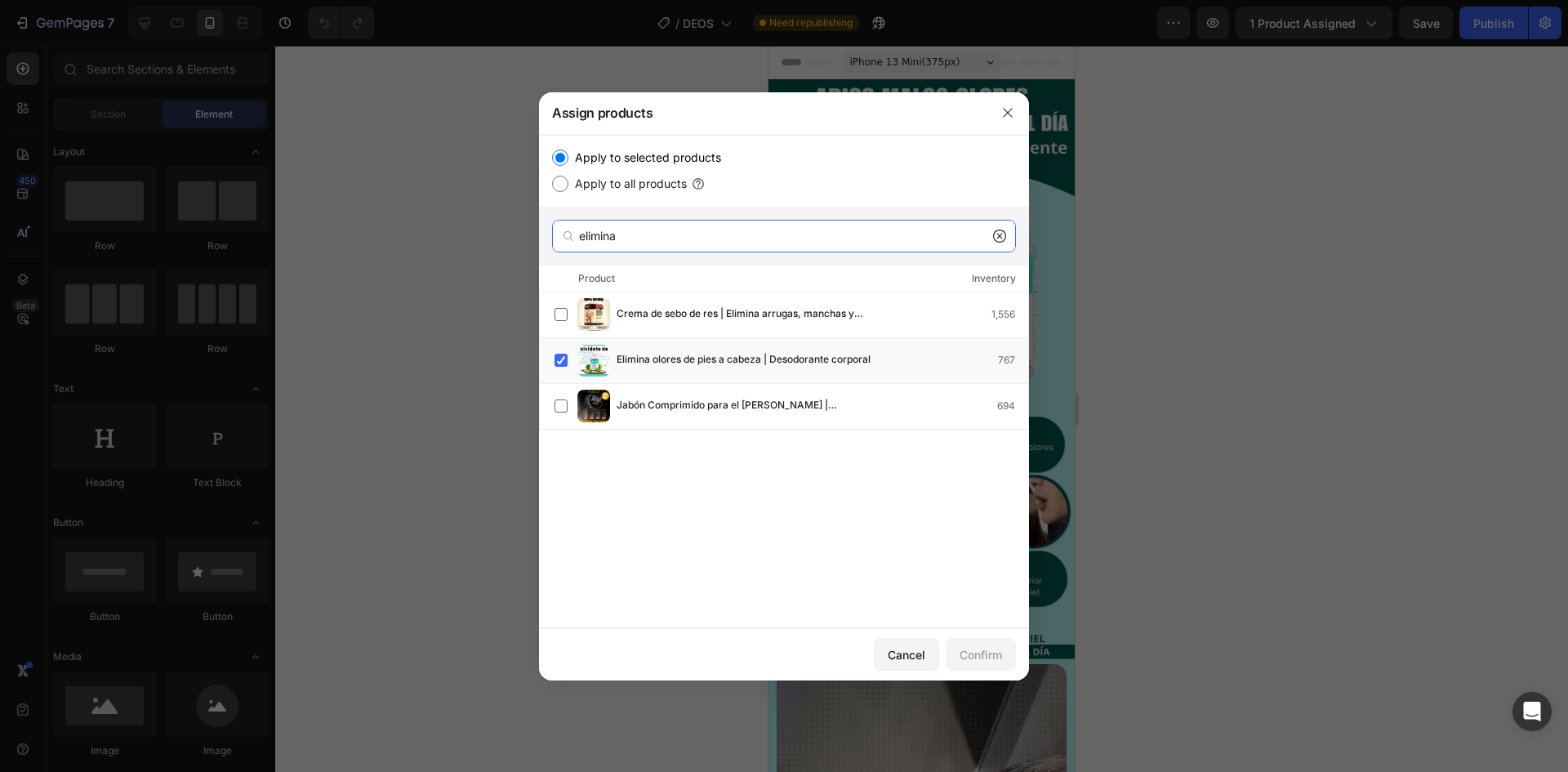
click at [445, 192] on div "Assign products Apply to selected products Apply to all products elimina Produc…" at bounding box center [784, 386] width 1568 height 772
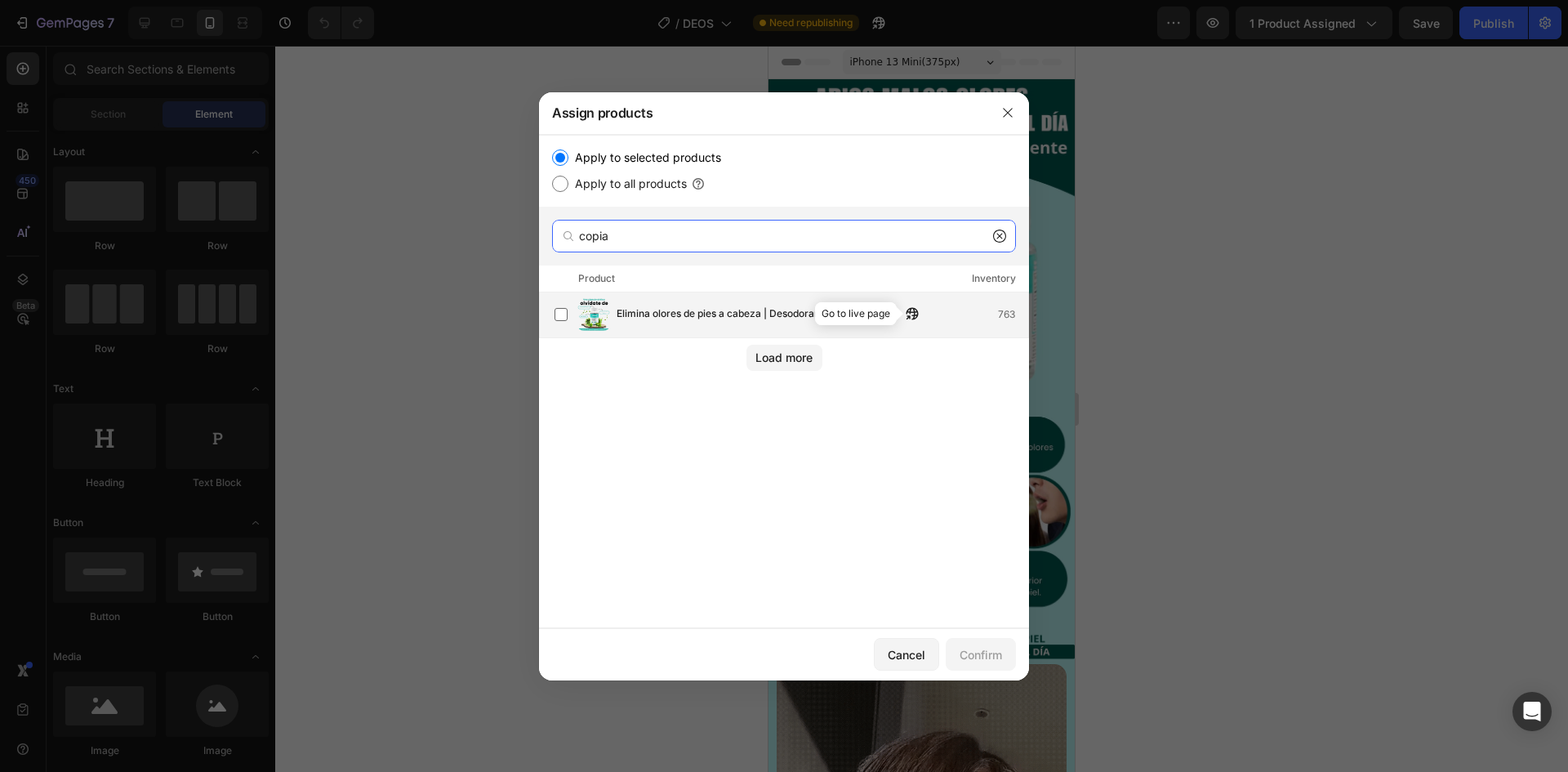
type input "copia"
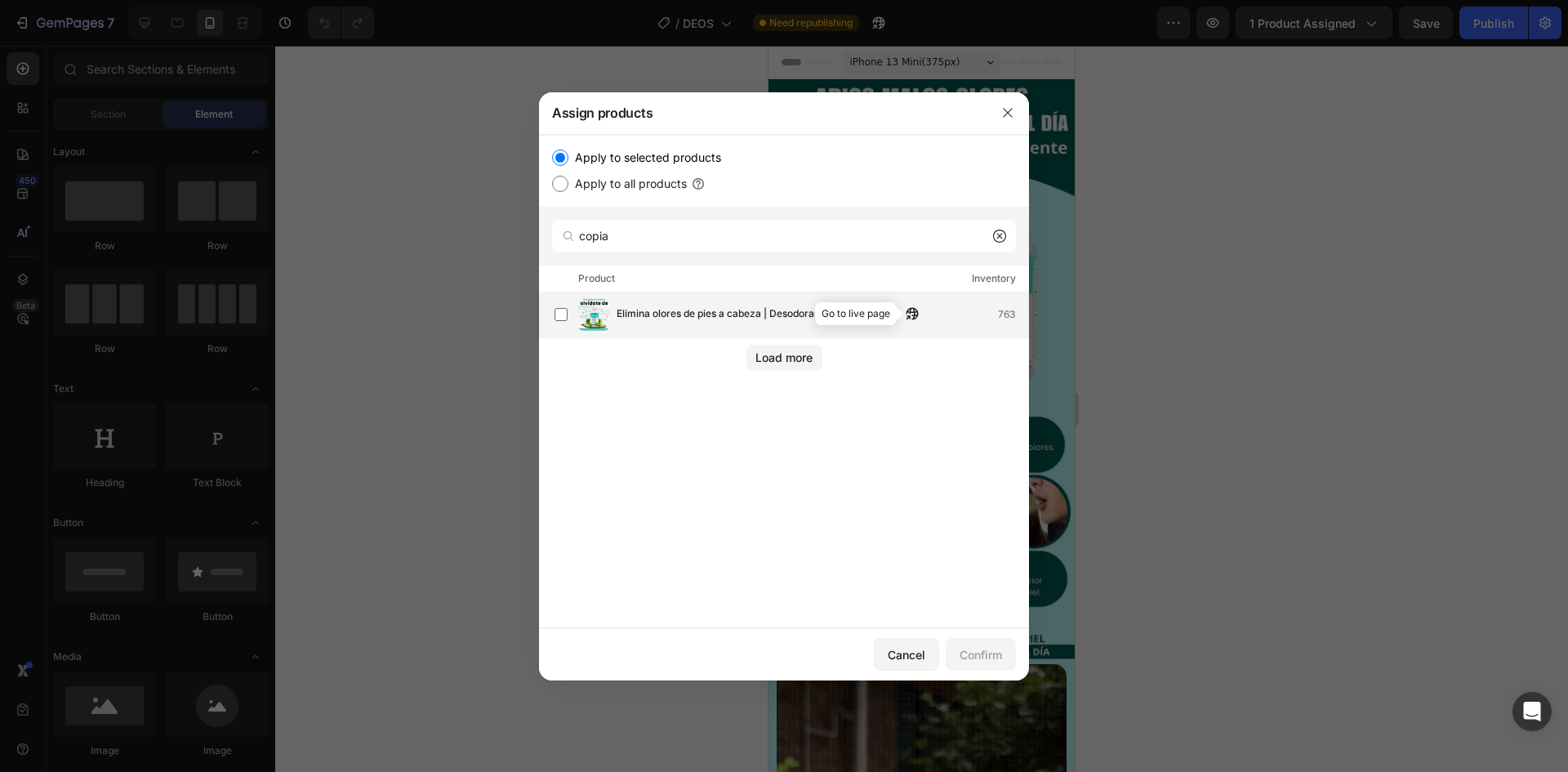
click at [910, 315] on icon "button" at bounding box center [908, 316] width 4 height 4
click at [563, 316] on label at bounding box center [561, 314] width 13 height 13
click at [976, 654] on div "Confirm" at bounding box center [981, 654] width 43 height 17
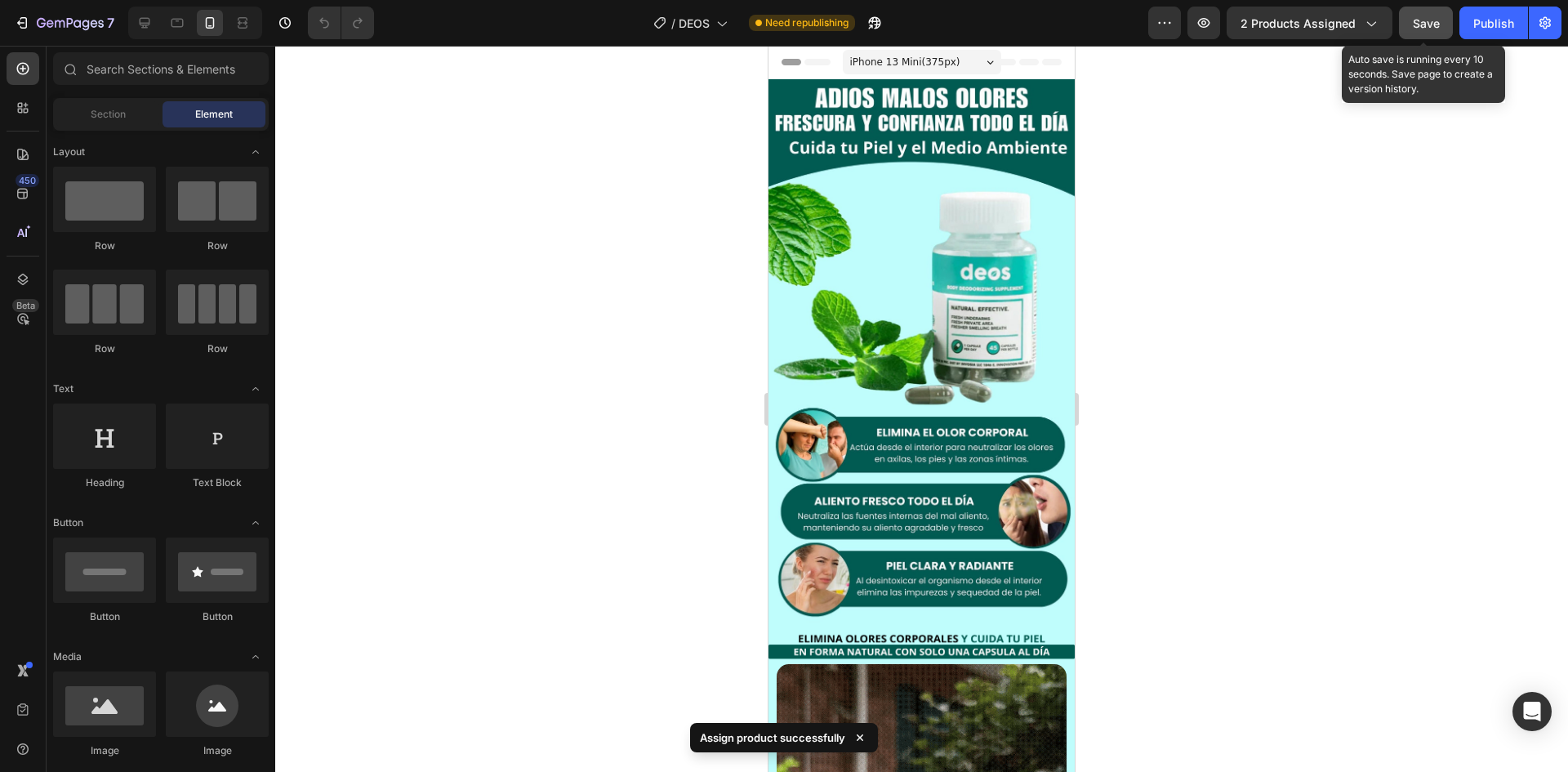
click at [1441, 25] on button "Save" at bounding box center [1426, 23] width 54 height 33
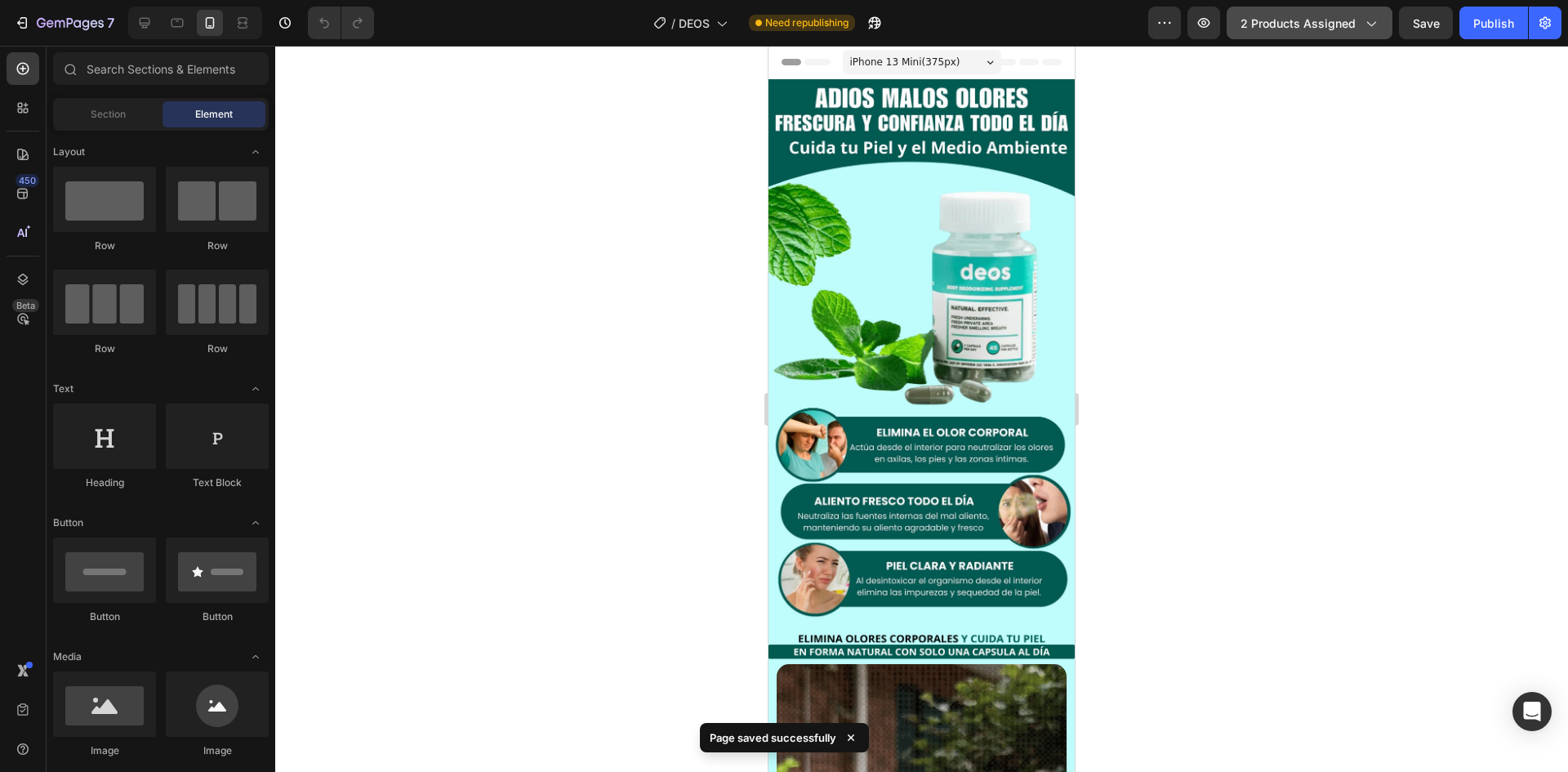
click at [1350, 25] on span "2 products assigned" at bounding box center [1298, 23] width 115 height 17
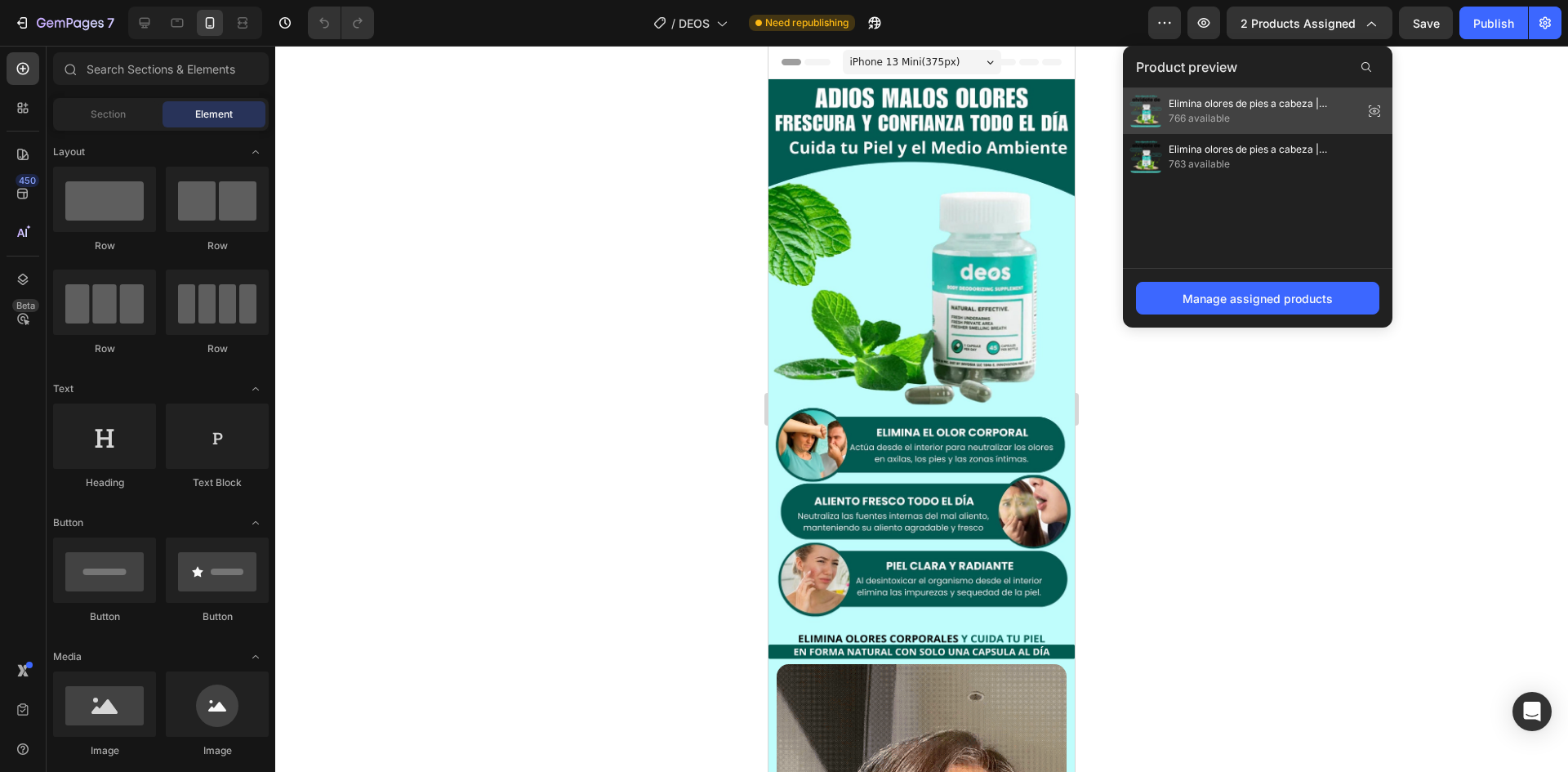
click at [1320, 110] on span "Elimina olores de pies a cabeza | Desodorante corporal" at bounding box center [1263, 104] width 188 height 15
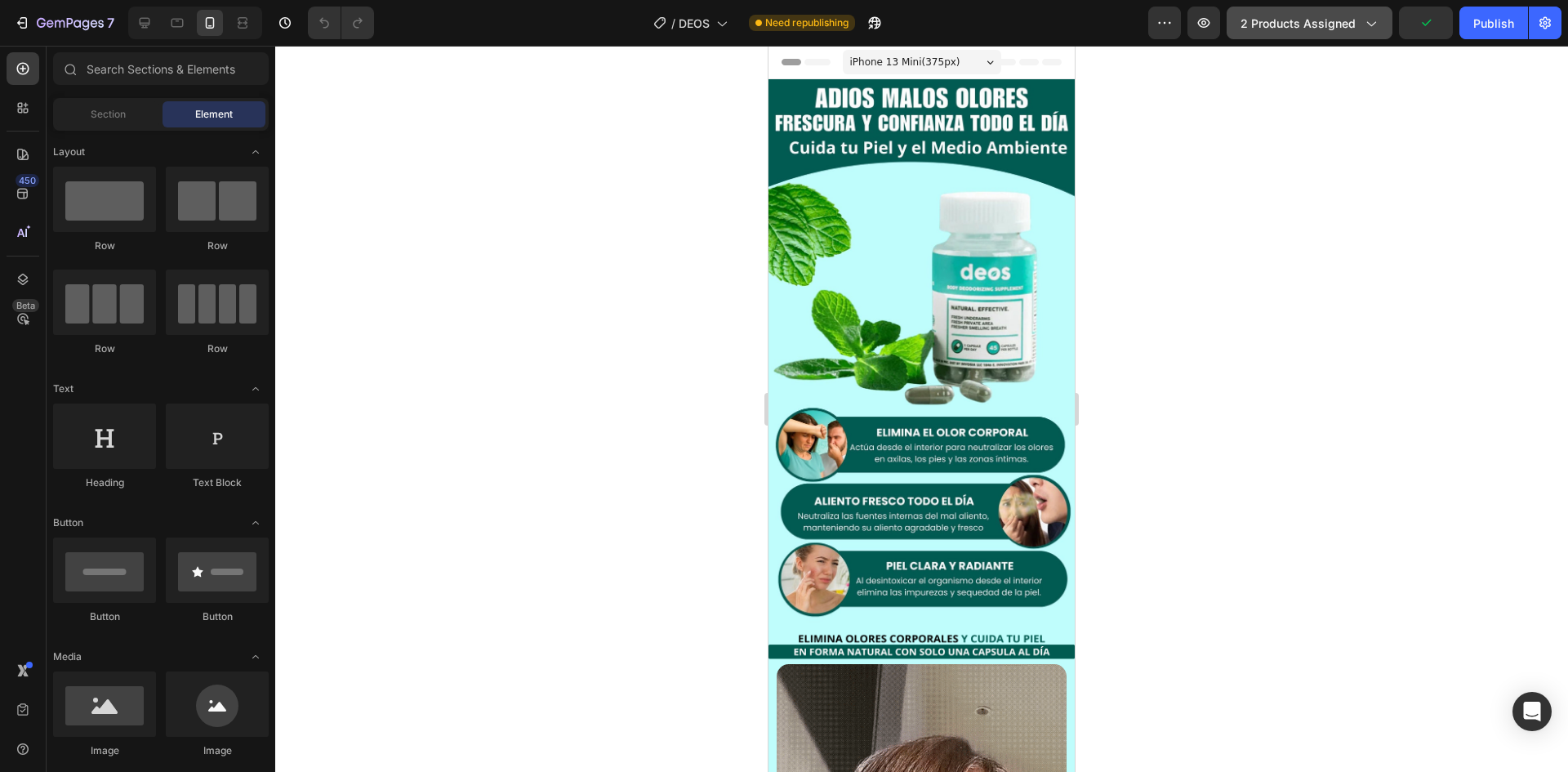
click at [1358, 18] on div "2 products assigned" at bounding box center [1310, 23] width 138 height 17
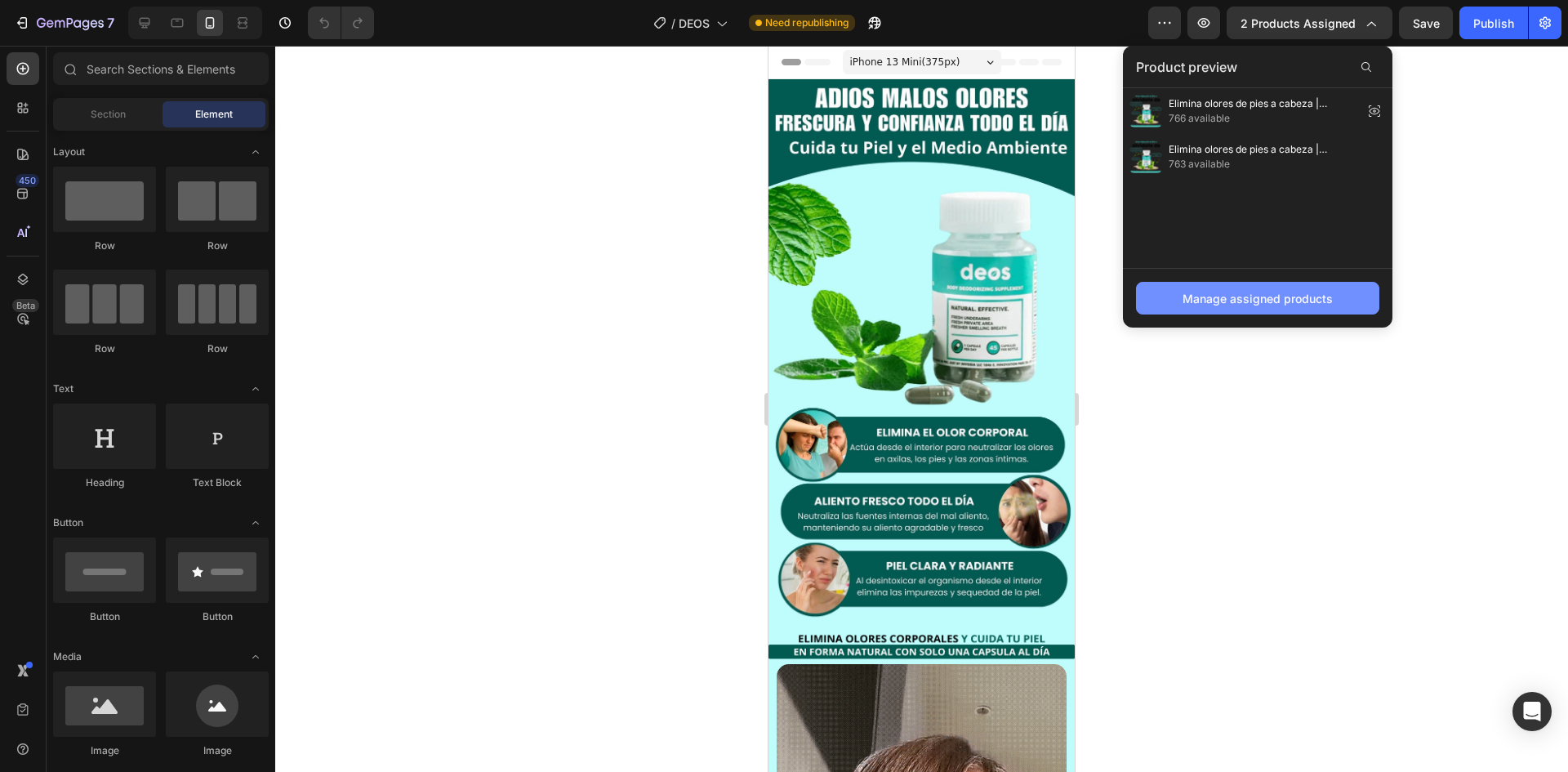
click at [1286, 301] on div "Manage assigned products" at bounding box center [1258, 298] width 151 height 17
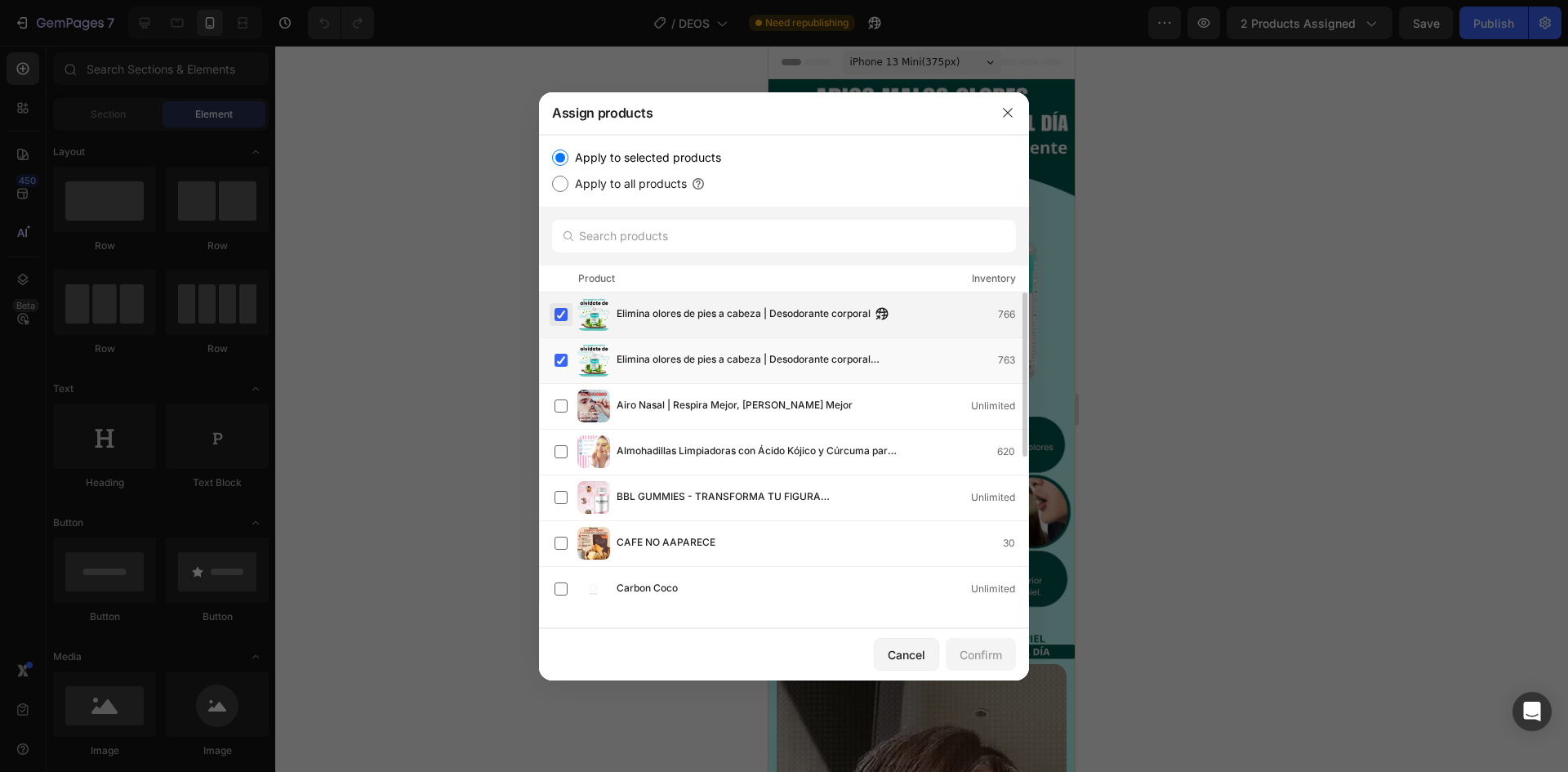
click at [562, 312] on label at bounding box center [561, 314] width 13 height 13
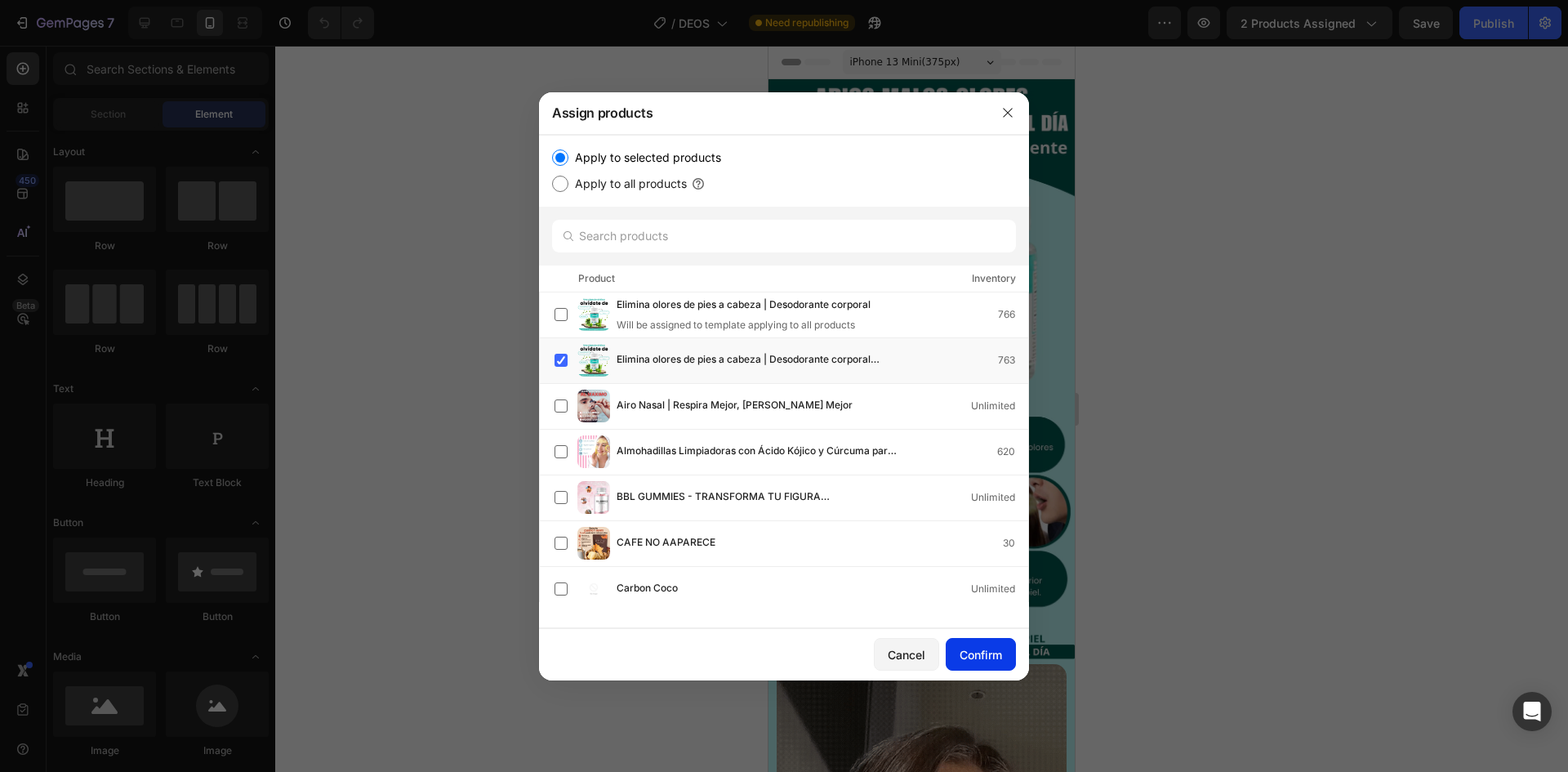
click at [977, 653] on div "Confirm" at bounding box center [981, 654] width 43 height 17
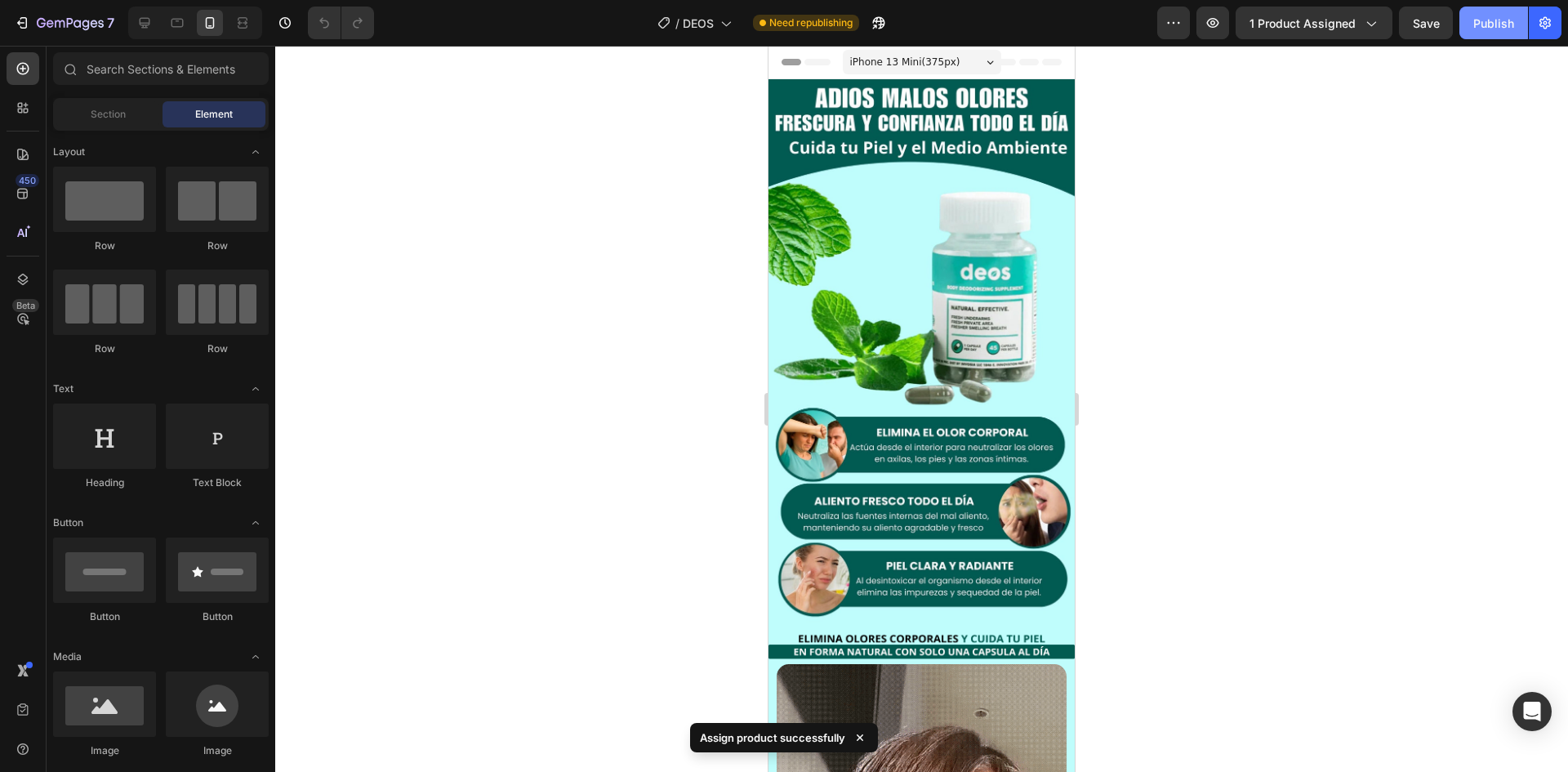
click at [1496, 31] on div "Publish" at bounding box center [1494, 23] width 41 height 17
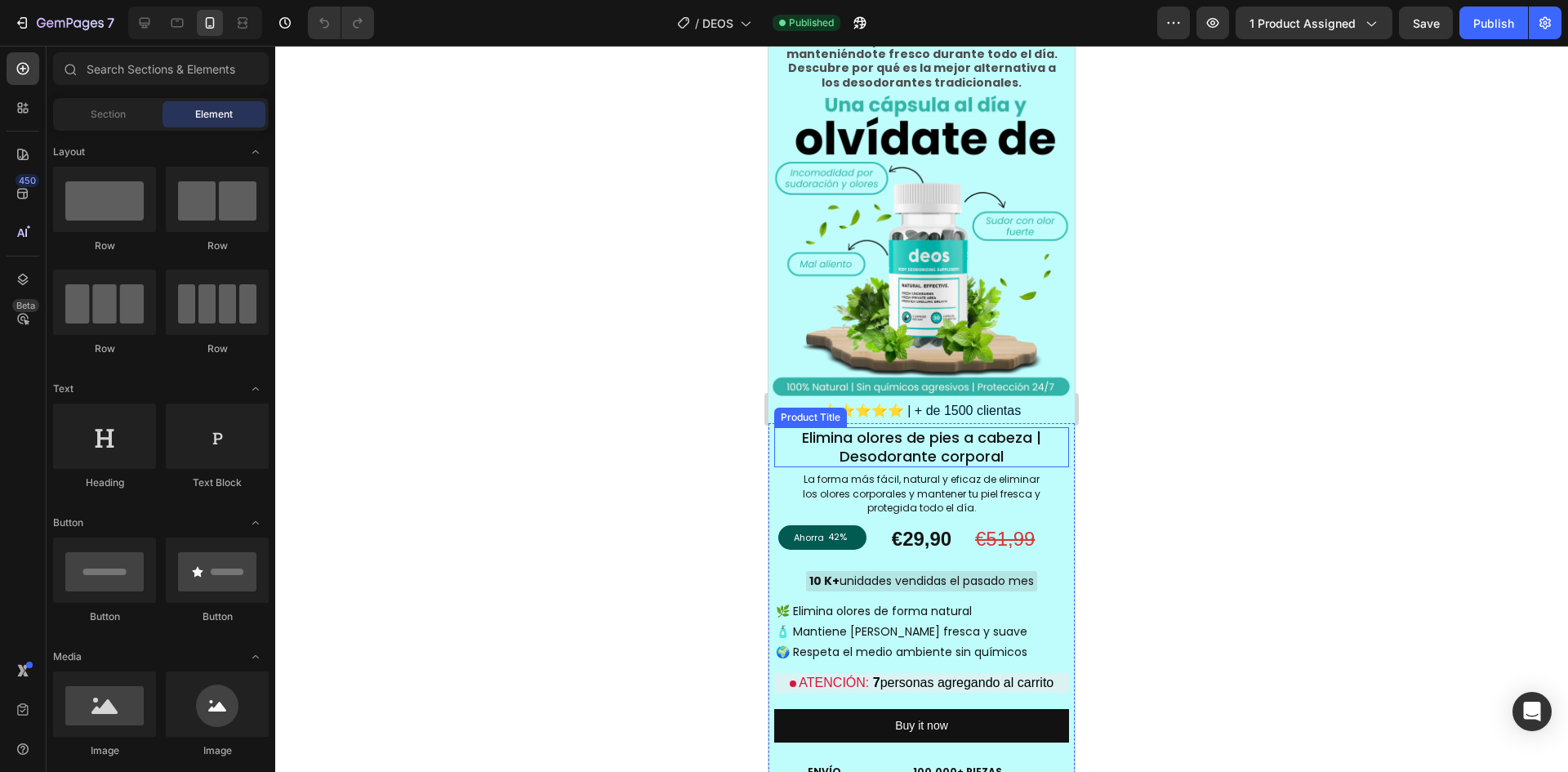
scroll to position [1225, 0]
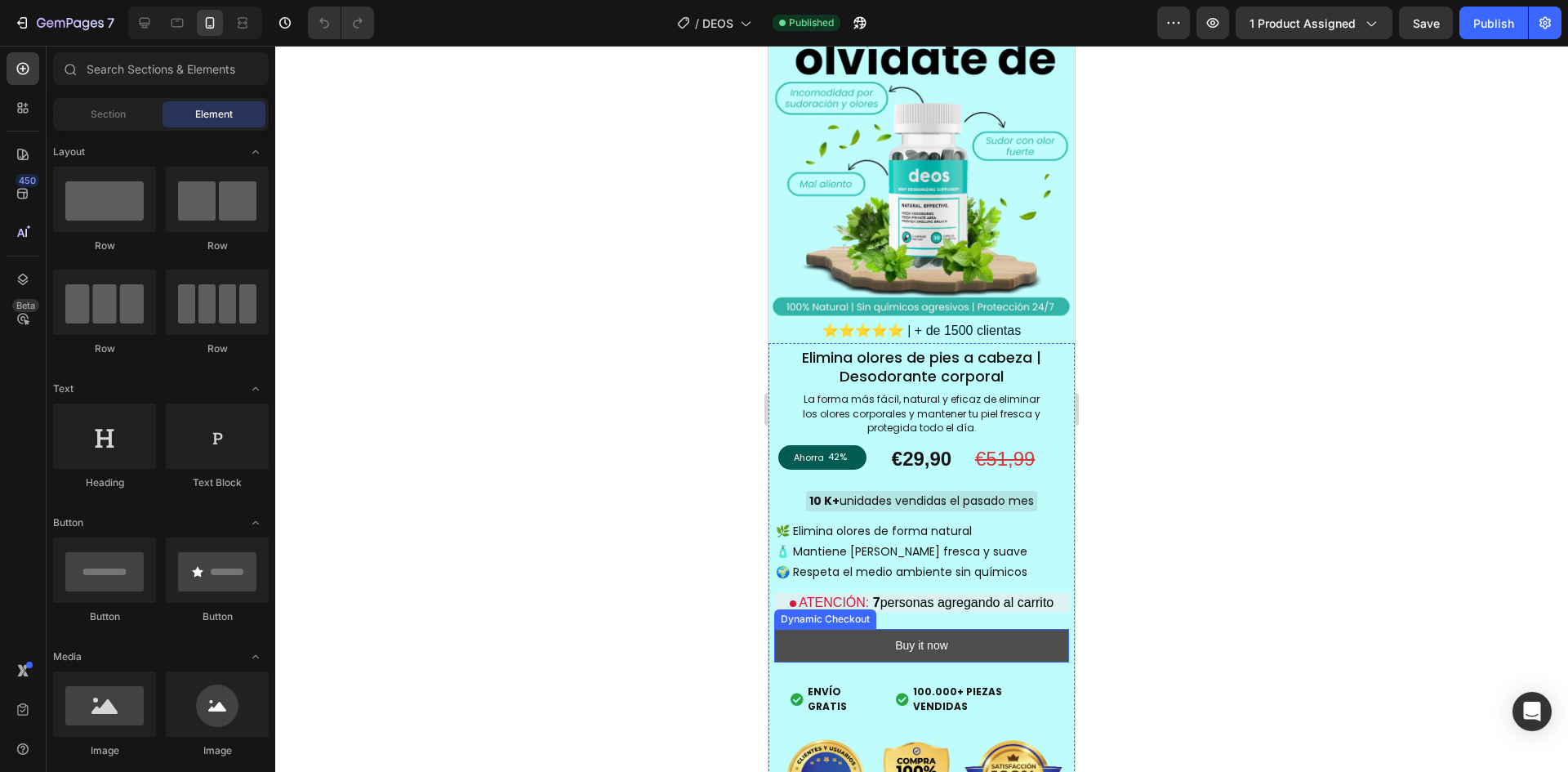
click at [801, 629] on button "Buy it now" at bounding box center [922, 645] width 295 height 34
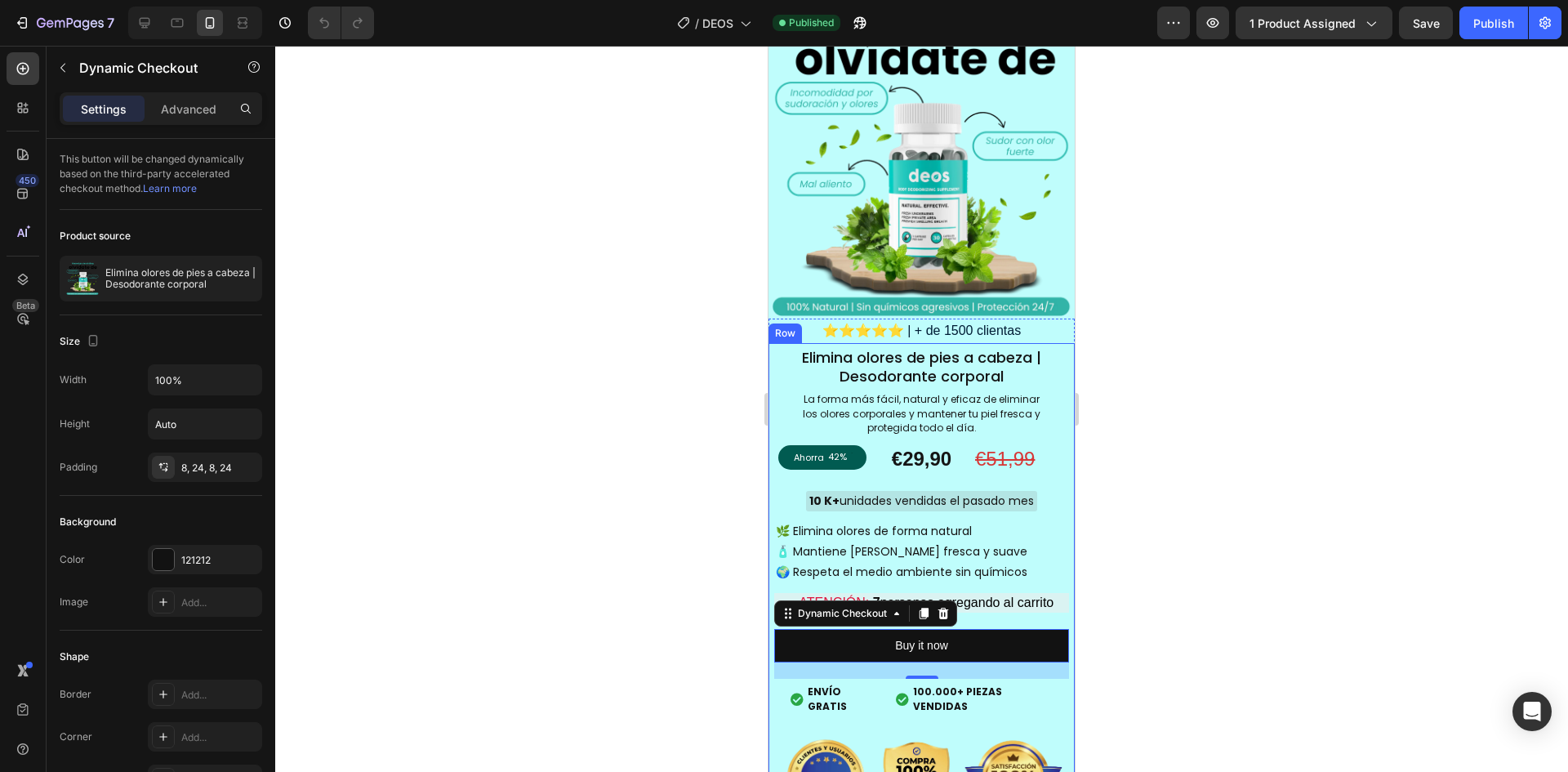
drag, startPoint x: 245, startPoint y: 276, endPoint x: 321, endPoint y: 267, distance: 76.5
click at [321, 0] on div "7 / DEOS Published Preview 1 product assigned Save Publish 450 Beta Sections(18…" at bounding box center [784, 0] width 1568 height 0
click at [241, 276] on icon "button" at bounding box center [246, 279] width 13 height 13
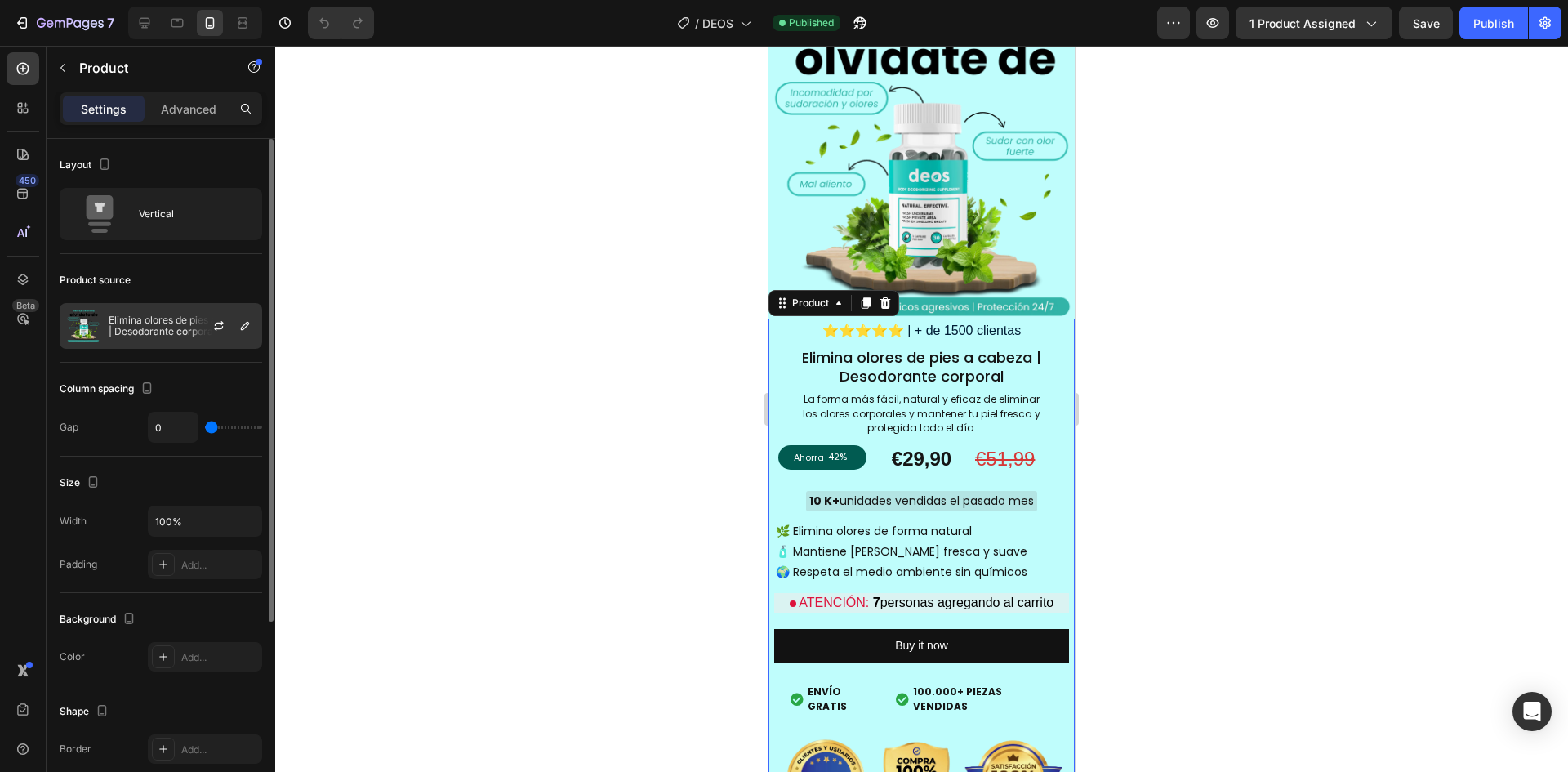
click at [146, 319] on p "Elimina olores de pies a cabeza | Desodorante corporal" at bounding box center [182, 325] width 146 height 23
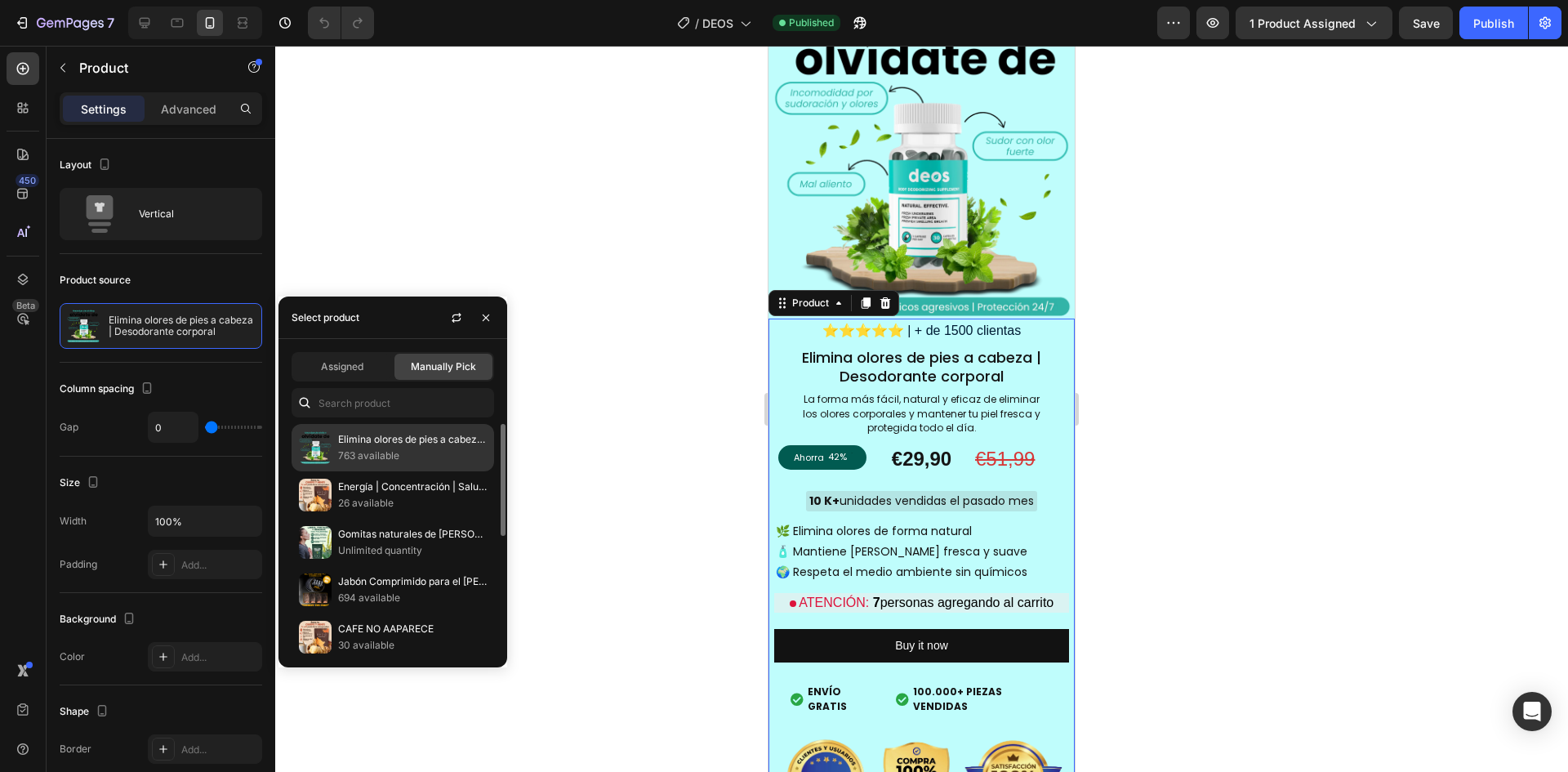
click at [353, 445] on p "Elimina olores de pies a cabeza | Desodorante corporal (Copia)" at bounding box center [412, 439] width 149 height 16
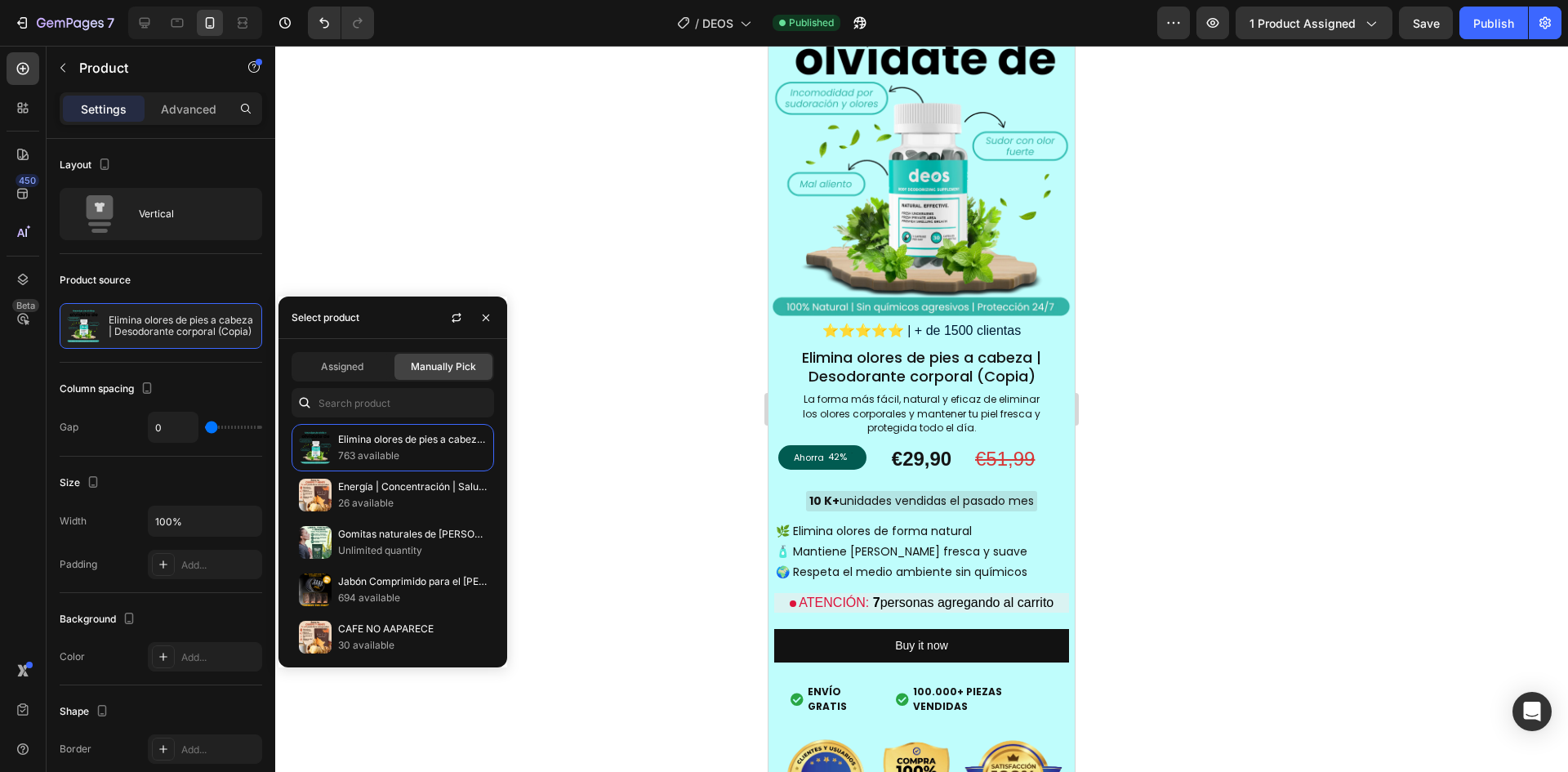
click at [636, 432] on div at bounding box center [922, 409] width 1293 height 726
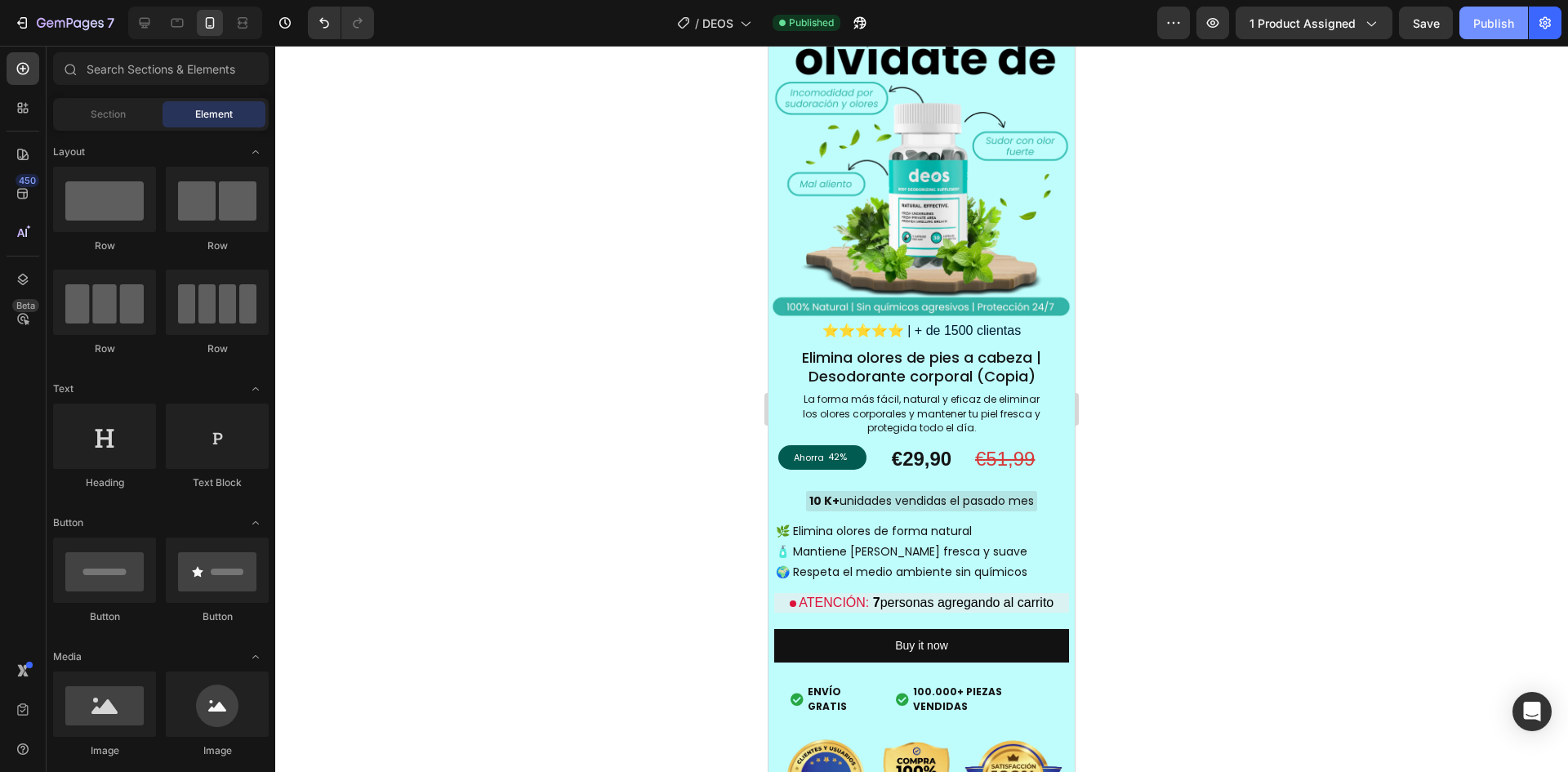
click at [1505, 31] on div "Publish" at bounding box center [1494, 23] width 41 height 17
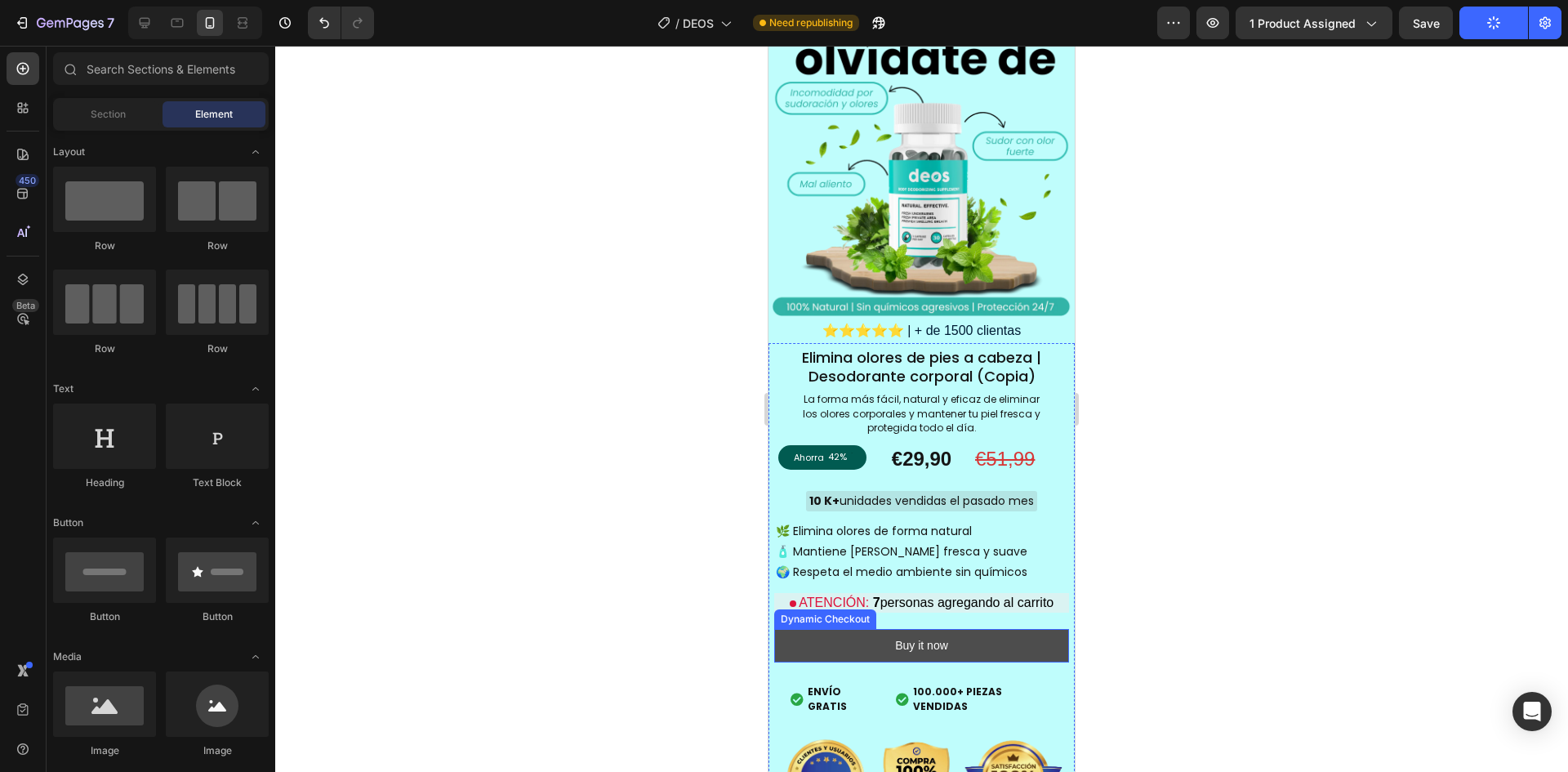
click at [828, 629] on button "Buy it now" at bounding box center [922, 645] width 295 height 34
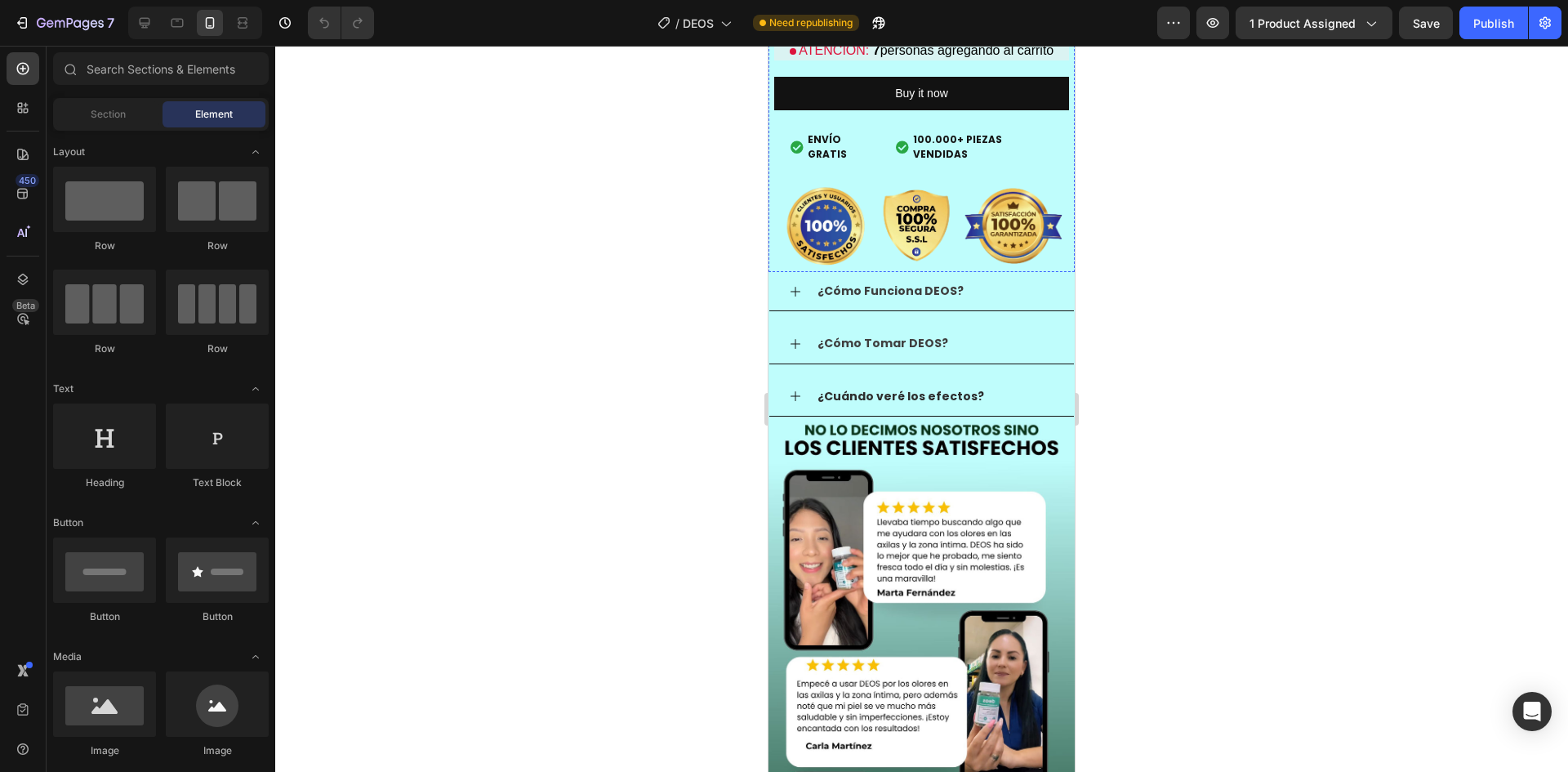
scroll to position [1143, 0]
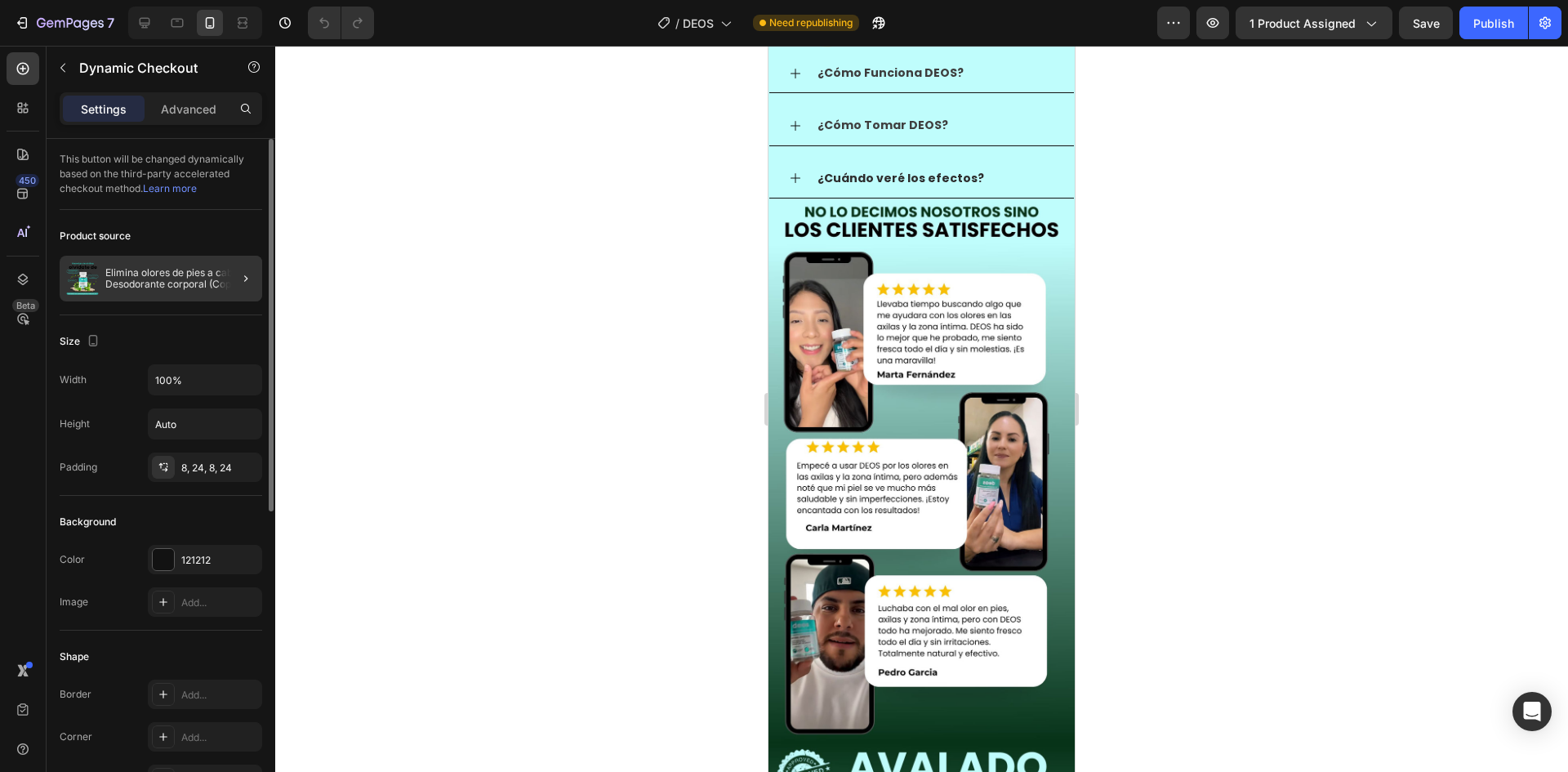
click at [172, 285] on p "Elimina olores de pies a cabeza | Desodorante corporal (Copia)" at bounding box center [181, 279] width 151 height 23
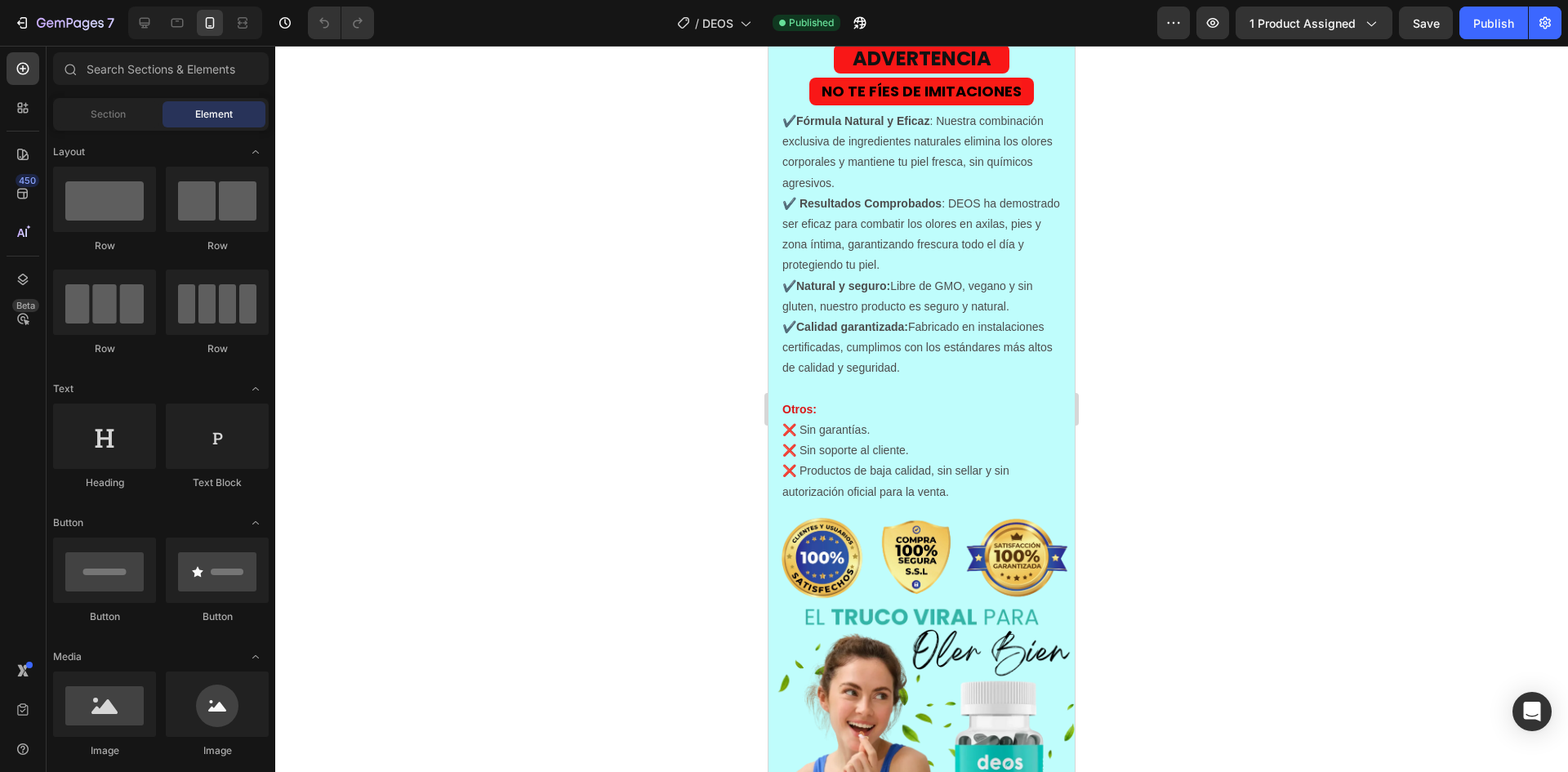
scroll to position [1307, 0]
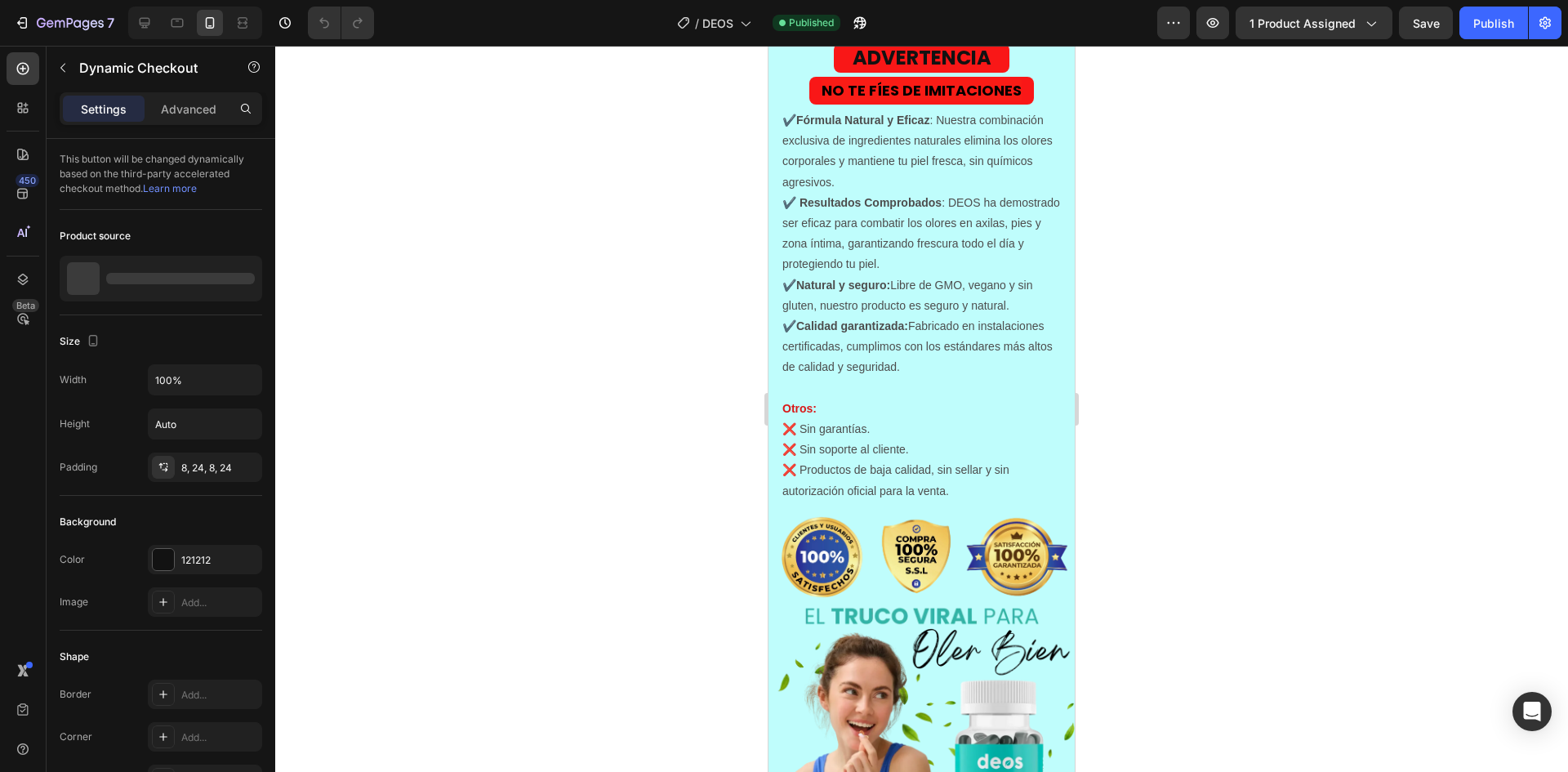
click at [230, 281] on div at bounding box center [240, 279] width 46 height 46
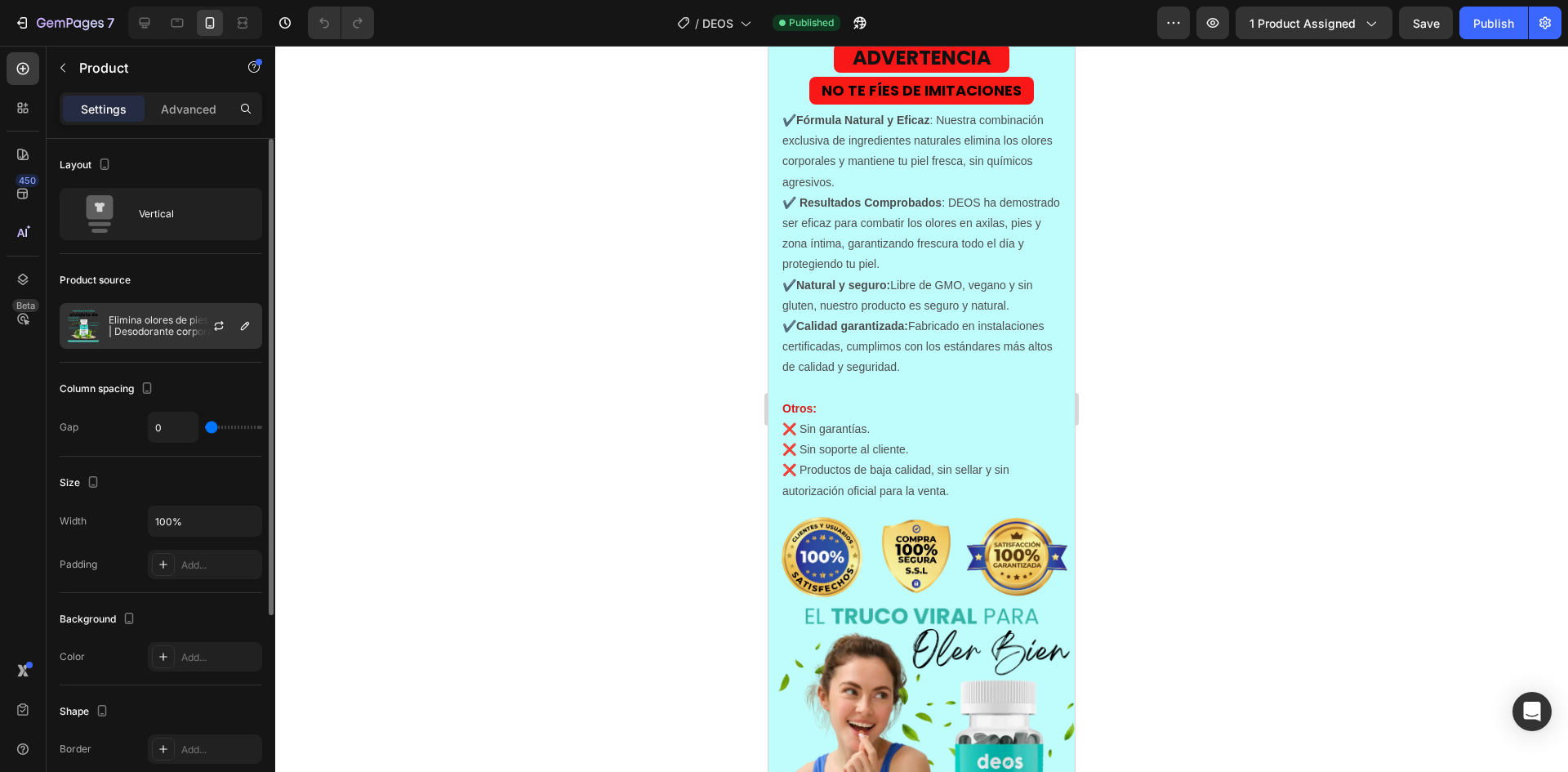
click at [189, 325] on p "Elimina olores de pies a cabeza | Desodorante corporal (Copia)" at bounding box center [182, 325] width 146 height 23
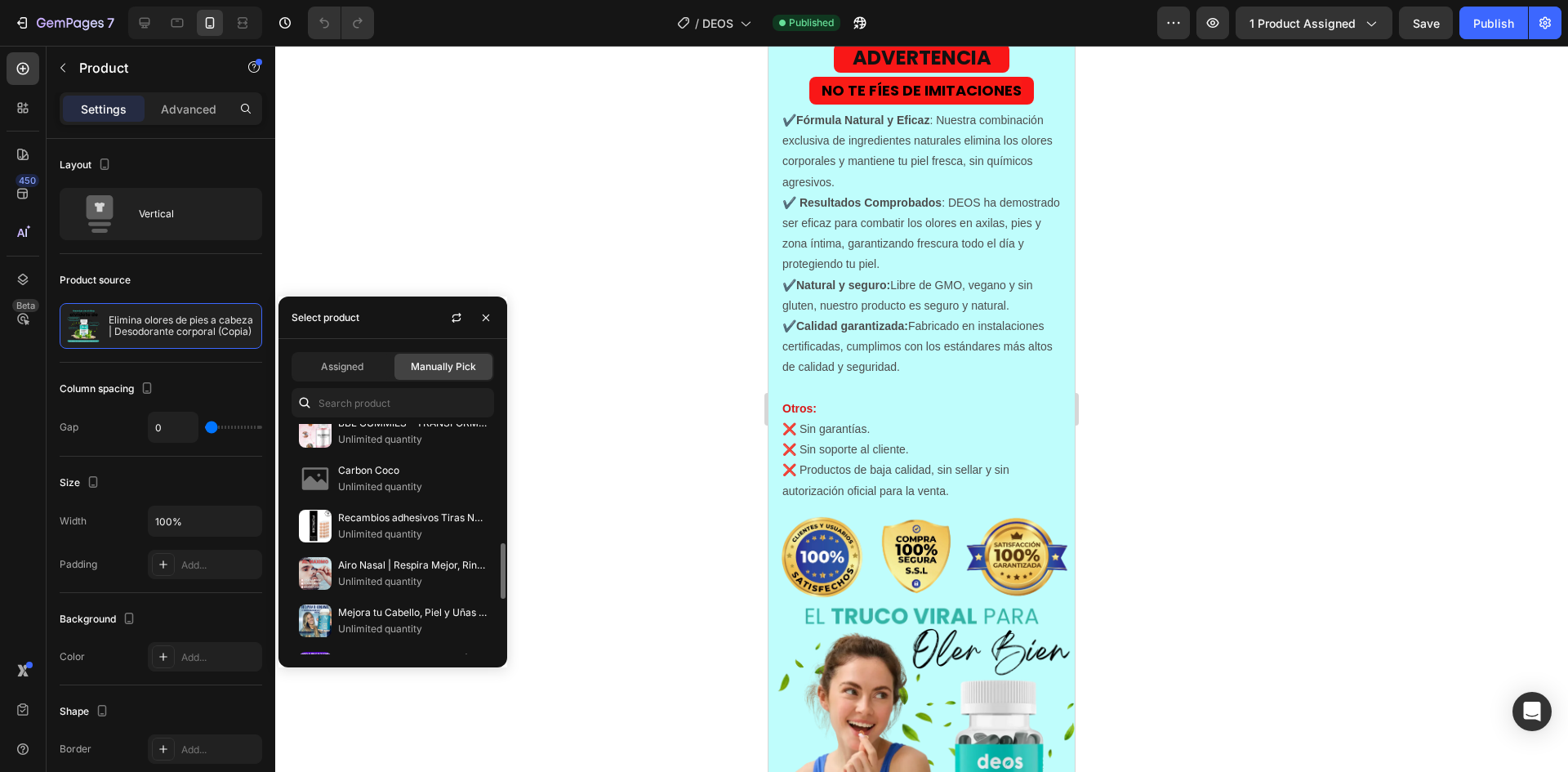
scroll to position [326, 0]
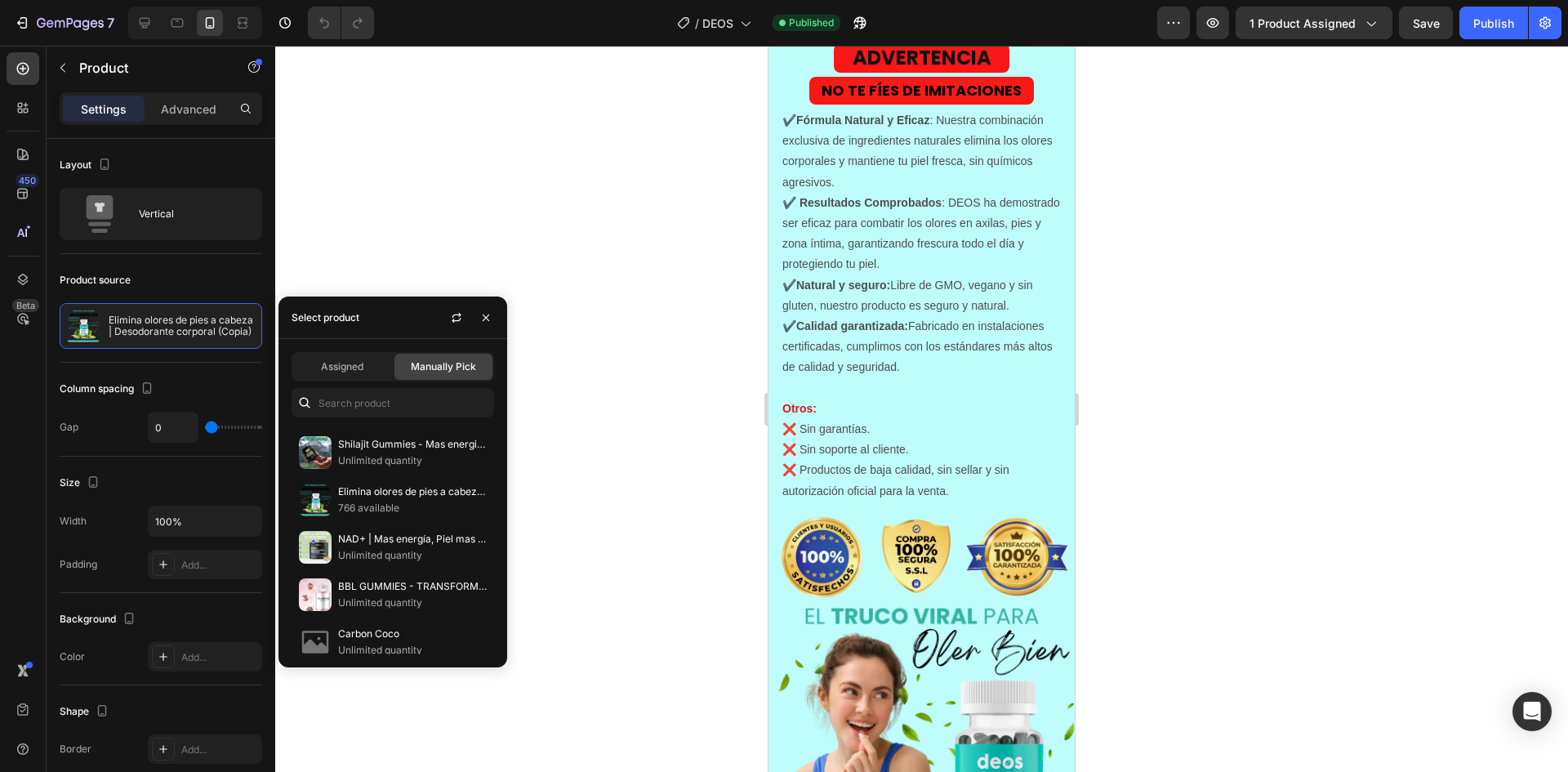
click at [598, 410] on div at bounding box center [922, 409] width 1293 height 726
